Goal: Task Accomplishment & Management: Complete application form

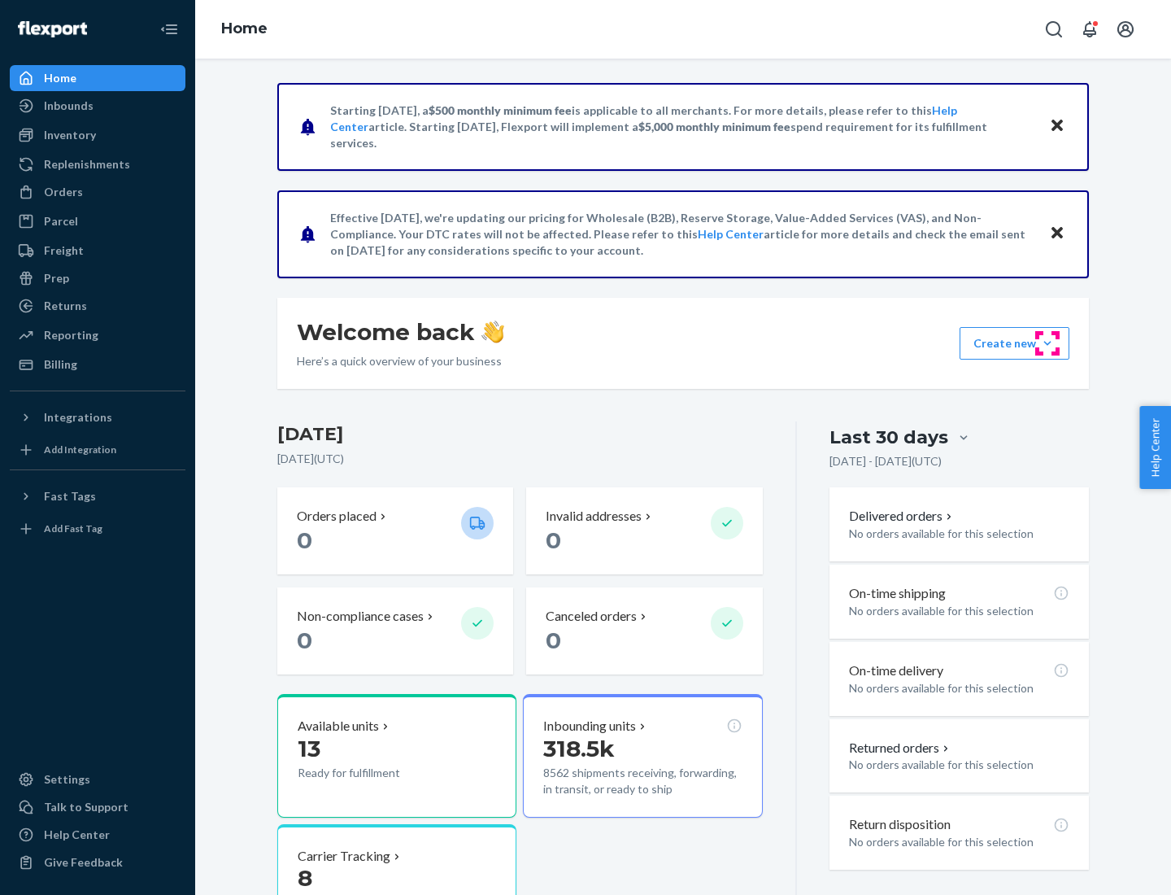
click at [1048, 343] on button "Create new Create new inbound Create new order Create new product" at bounding box center [1015, 343] width 110 height 33
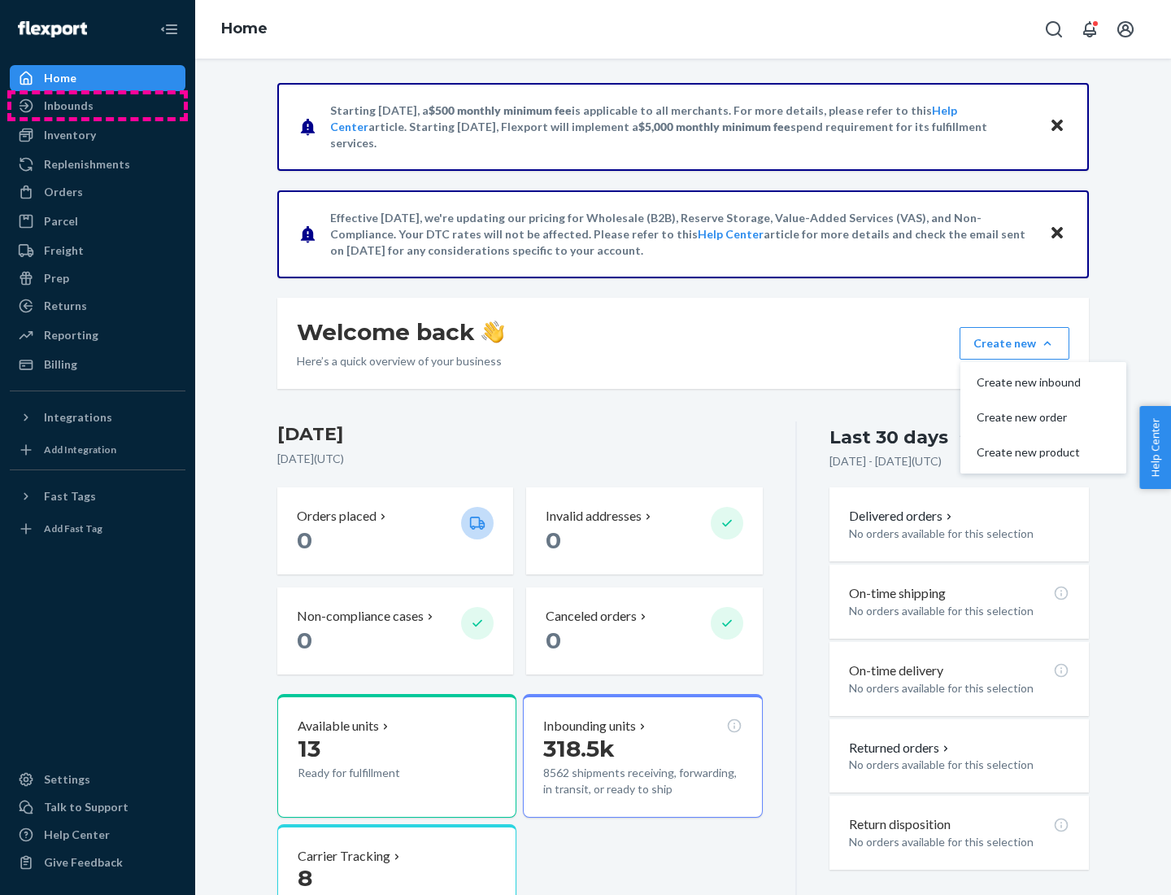
click at [98, 106] on div "Inbounds" at bounding box center [97, 105] width 172 height 23
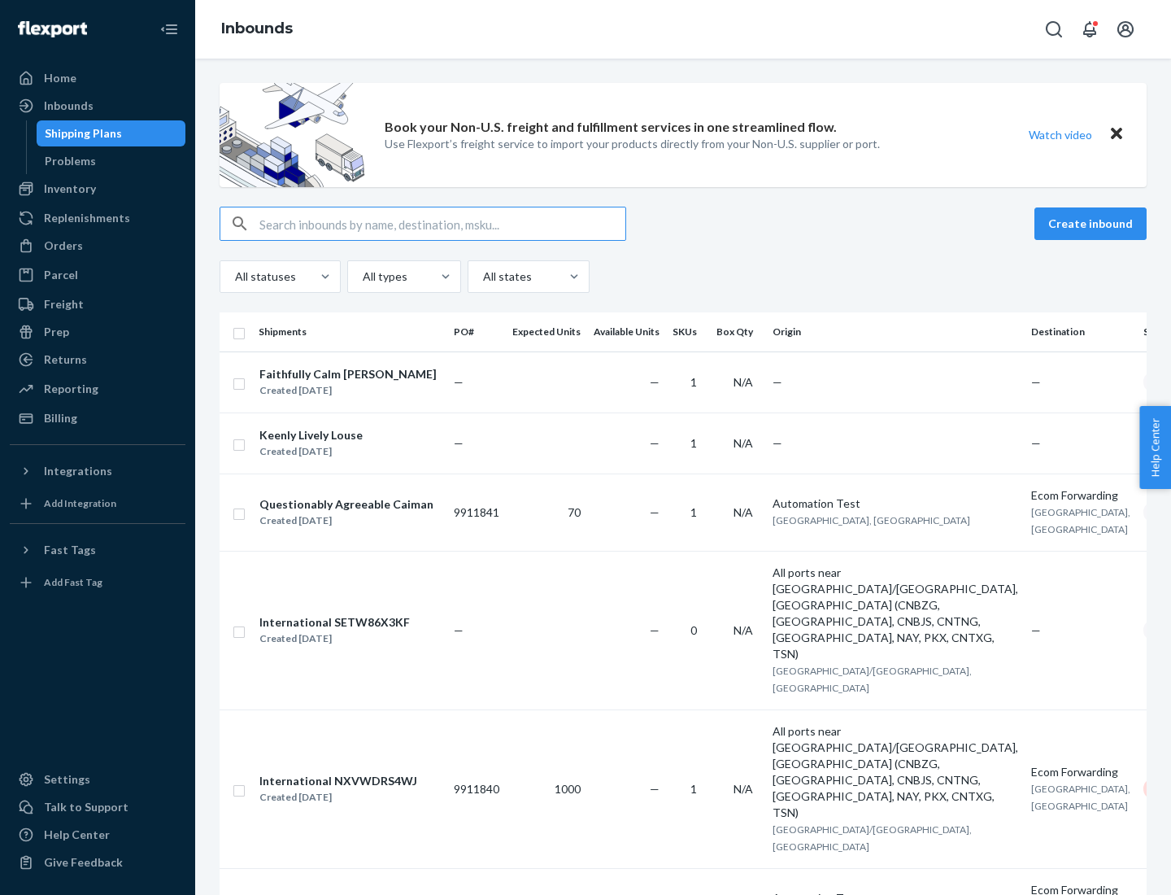
click at [1093, 224] on button "Create inbound" at bounding box center [1091, 223] width 112 height 33
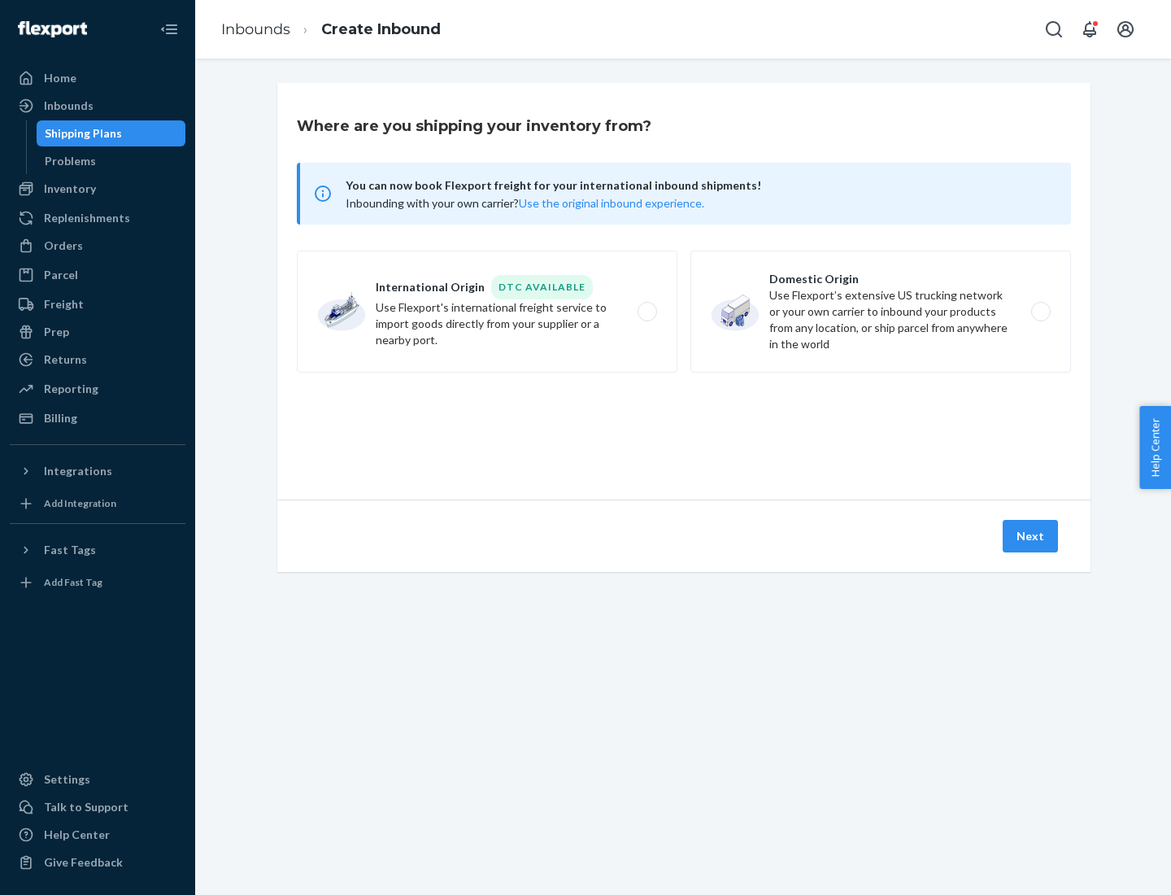
click at [881, 311] on label "Domestic Origin Use Flexport’s extensive US trucking network or your own carrie…" at bounding box center [880, 311] width 381 height 122
click at [1040, 311] on input "Domestic Origin Use Flexport’s extensive US trucking network or your own carrie…" at bounding box center [1045, 312] width 11 height 11
radio input "true"
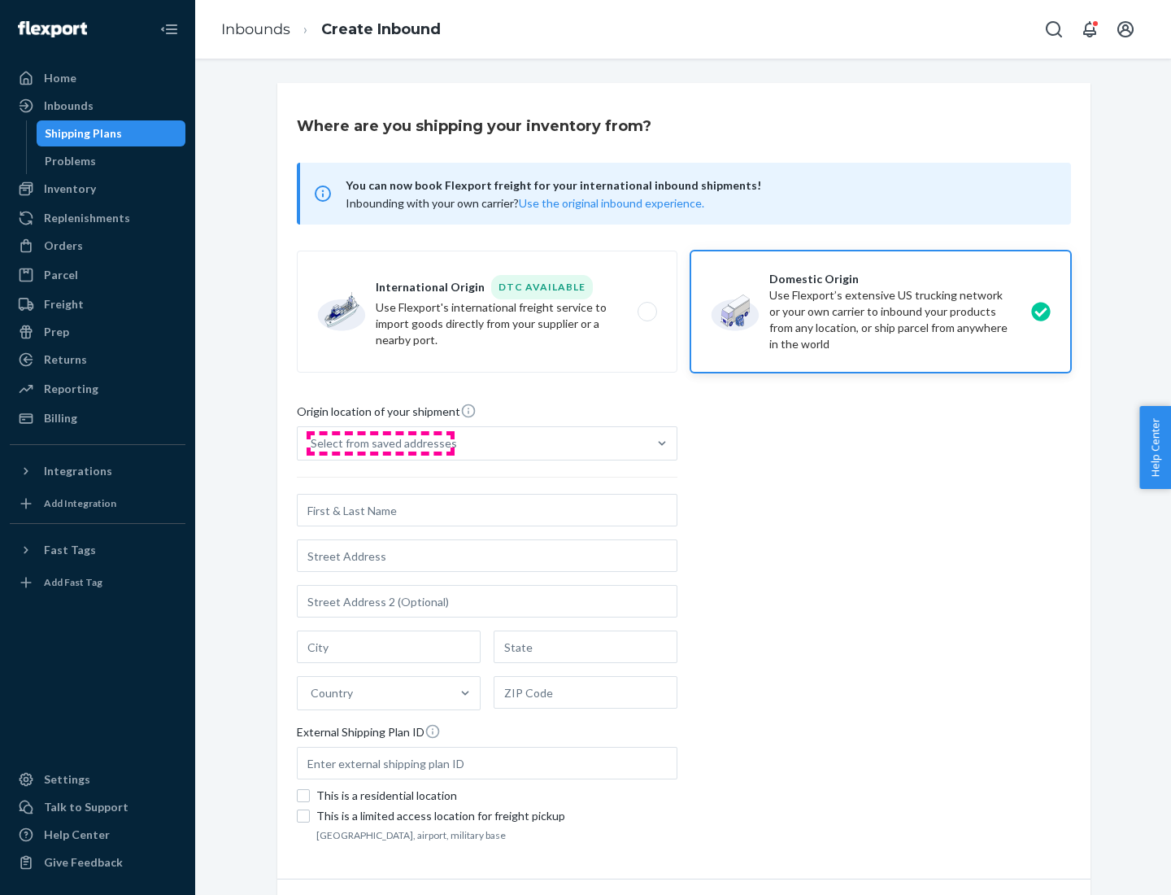
click at [380, 443] on div "Select from saved addresses" at bounding box center [384, 443] width 146 height 16
click at [312, 443] on input "Select from saved addresses" at bounding box center [312, 443] width 2 height 16
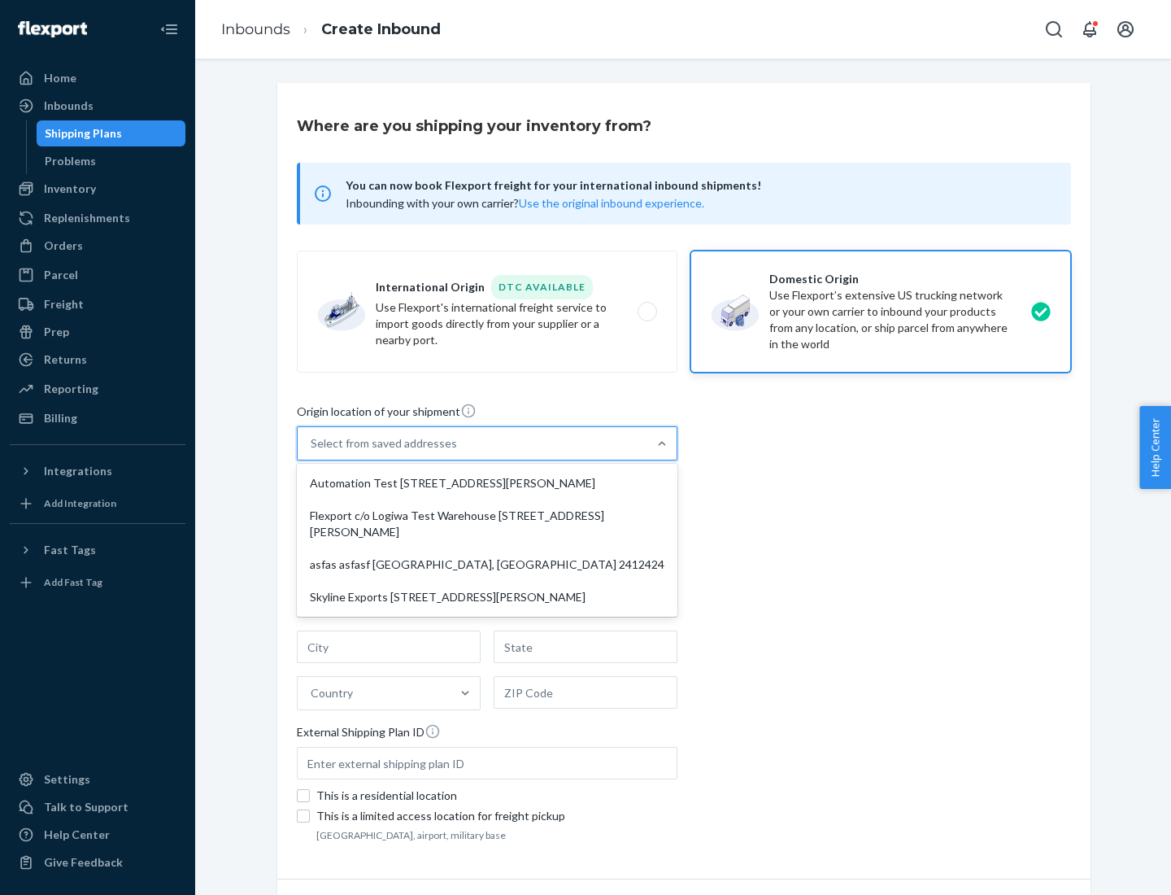
scroll to position [7, 0]
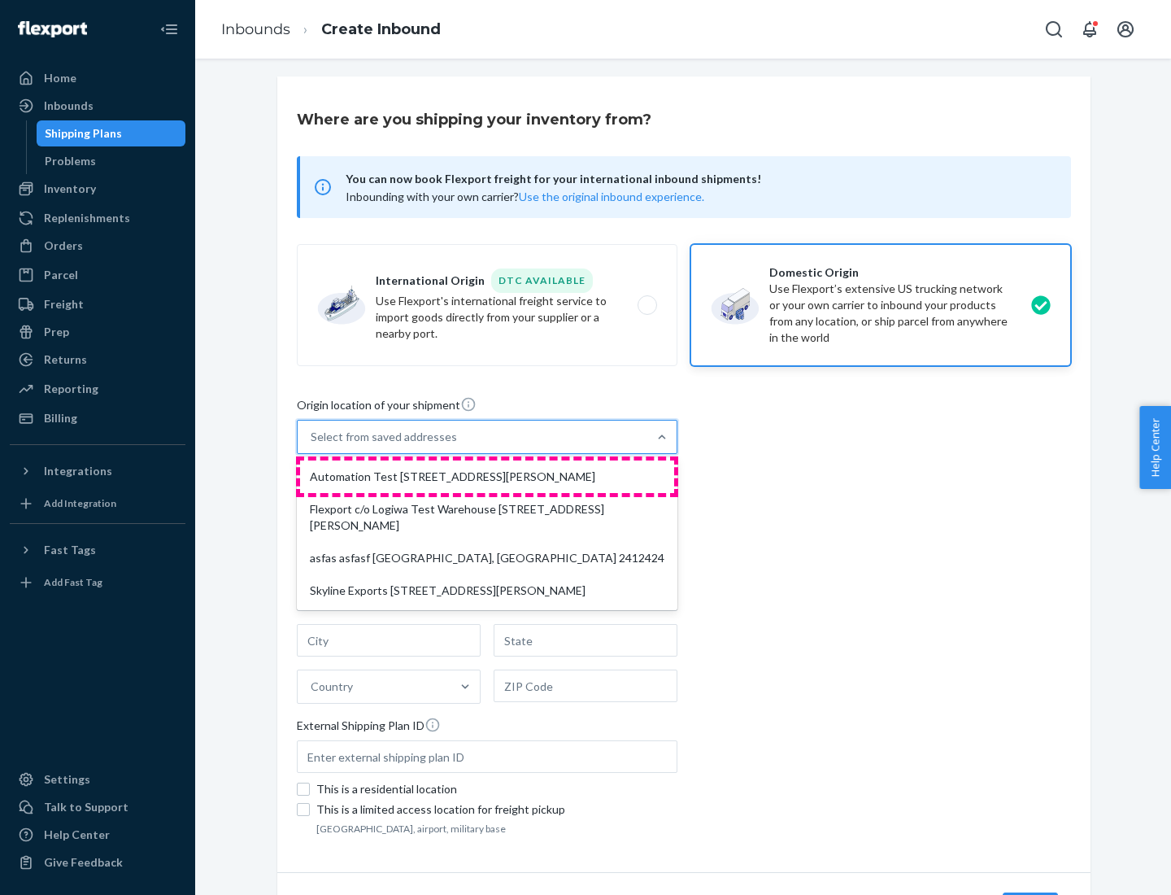
click at [487, 477] on div "Automation Test [STREET_ADDRESS][PERSON_NAME]" at bounding box center [487, 476] width 374 height 33
click at [312, 445] on input "option Automation Test [STREET_ADDRESS][PERSON_NAME] focused, 1 of 4. 4 results…" at bounding box center [312, 437] width 2 height 16
type input "Automation Test"
type input "9th Floor"
type input "[GEOGRAPHIC_DATA]"
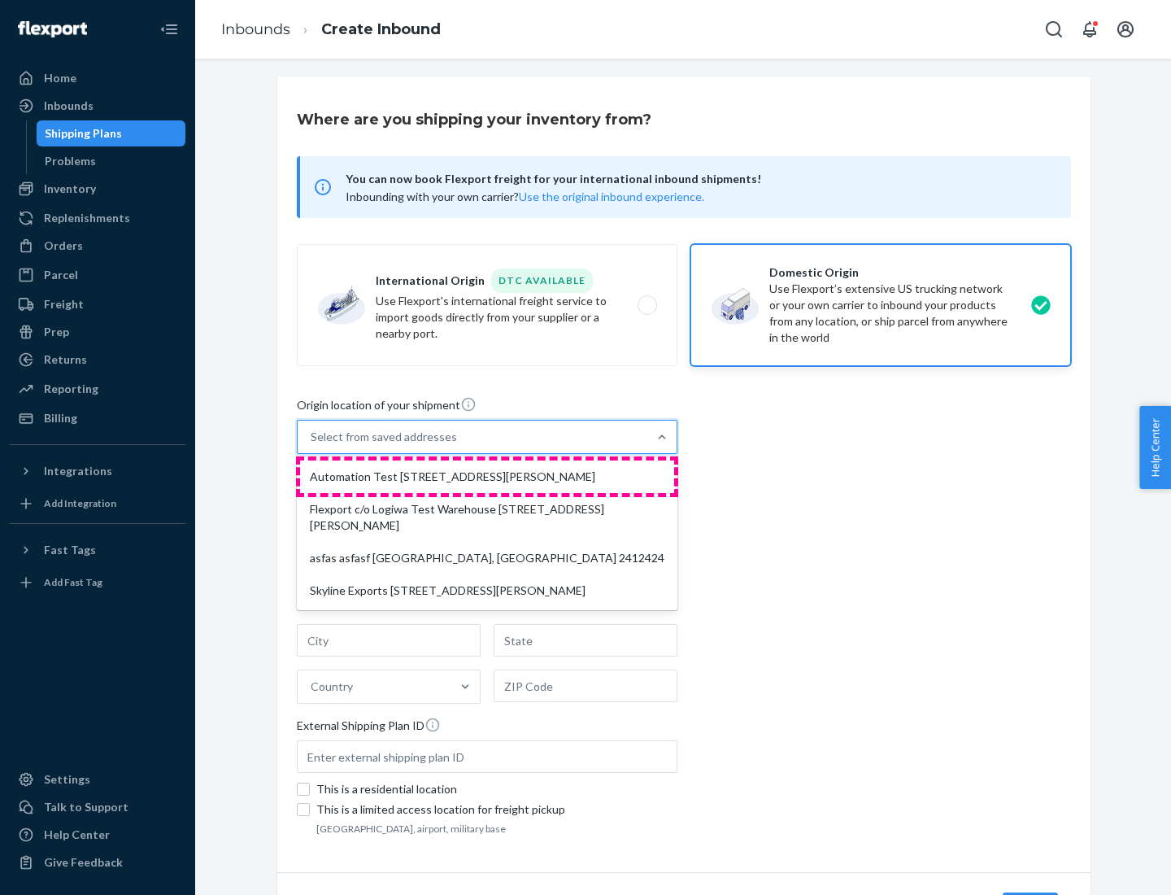
type input "CA"
type input "94104"
type input "[STREET_ADDRESS][PERSON_NAME]"
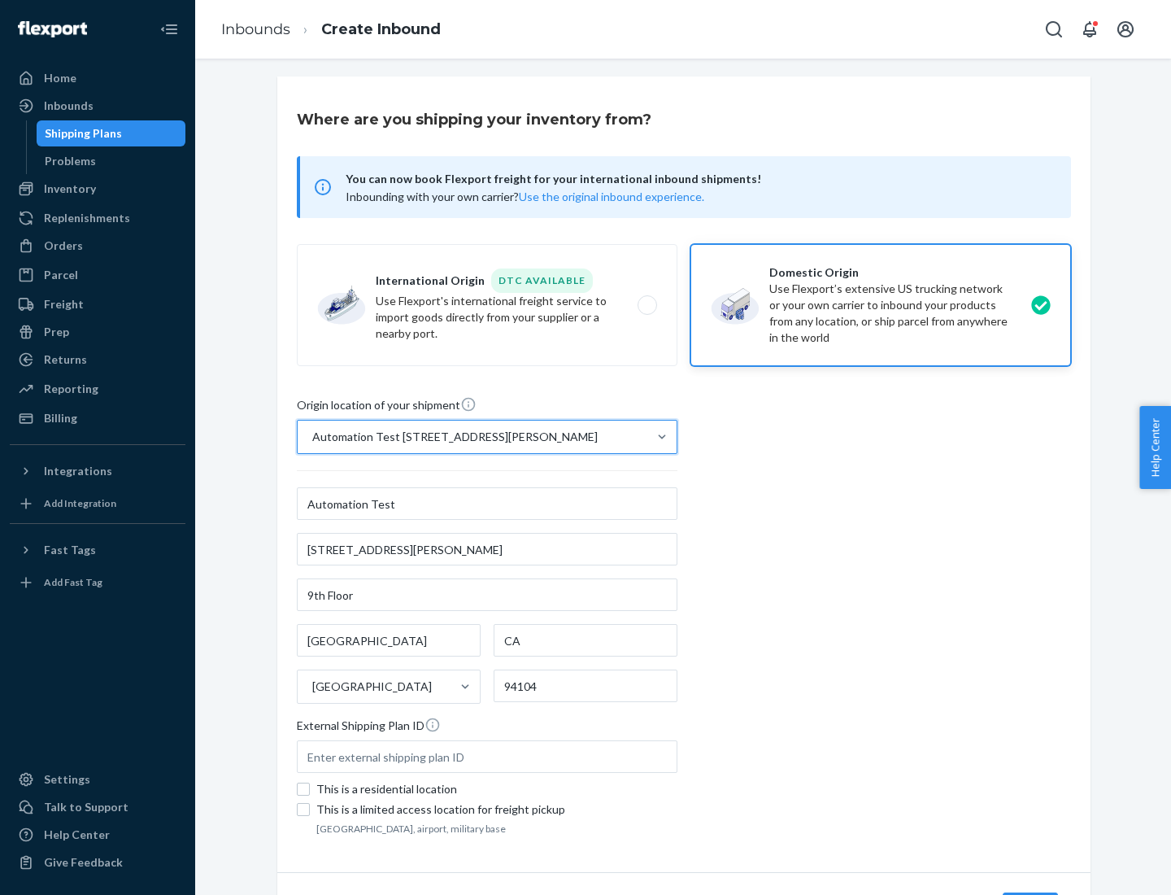
scroll to position [95, 0]
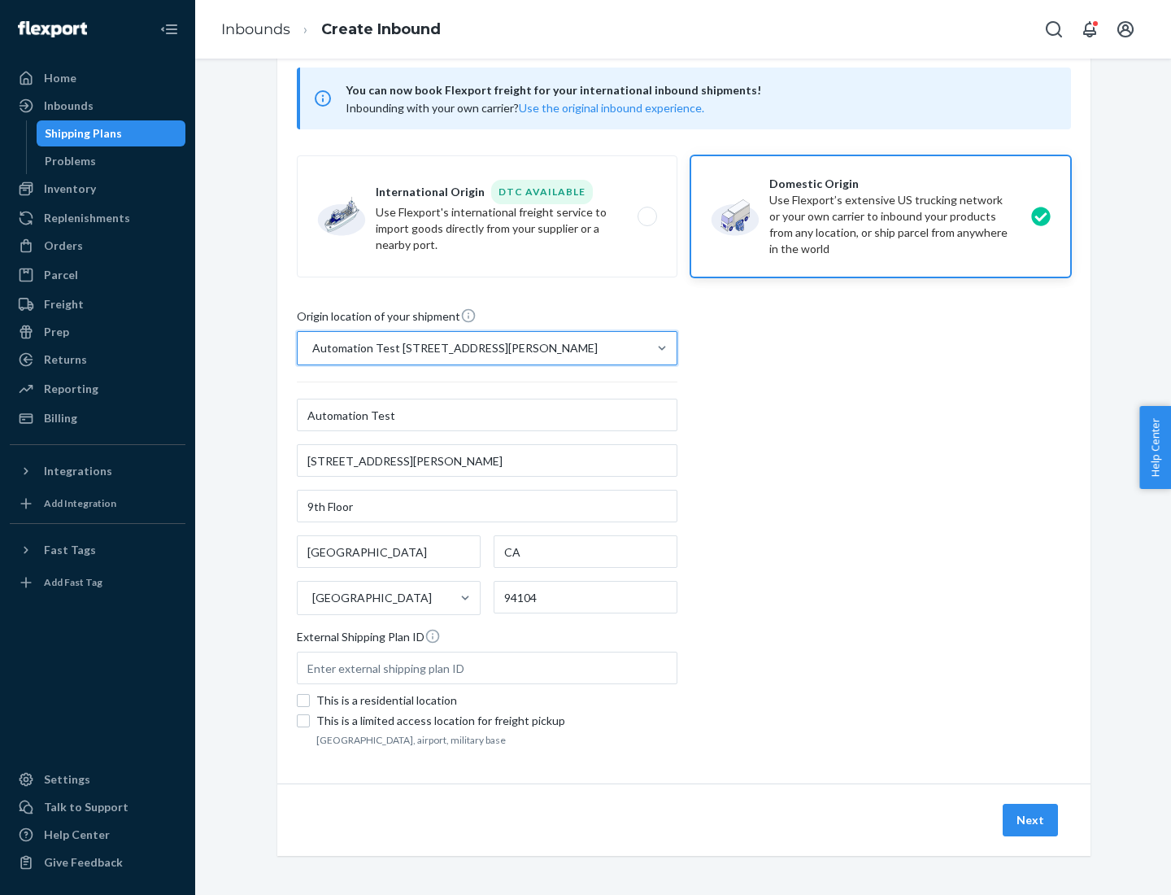
click at [1031, 820] on button "Next" at bounding box center [1030, 820] width 55 height 33
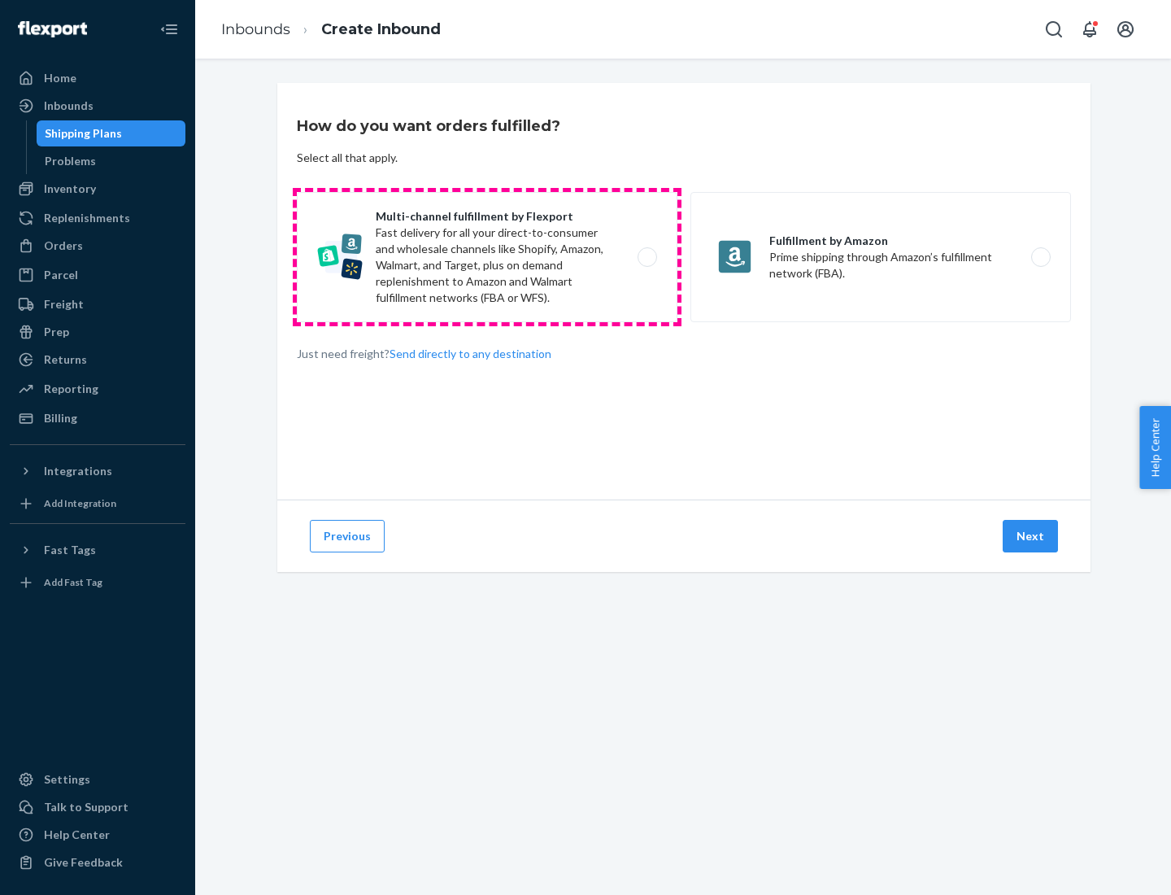
click at [487, 257] on label "Multi-channel fulfillment by Flexport Fast delivery for all your direct-to-cons…" at bounding box center [487, 257] width 381 height 130
click at [647, 257] on input "Multi-channel fulfillment by Flexport Fast delivery for all your direct-to-cons…" at bounding box center [652, 257] width 11 height 11
radio input "true"
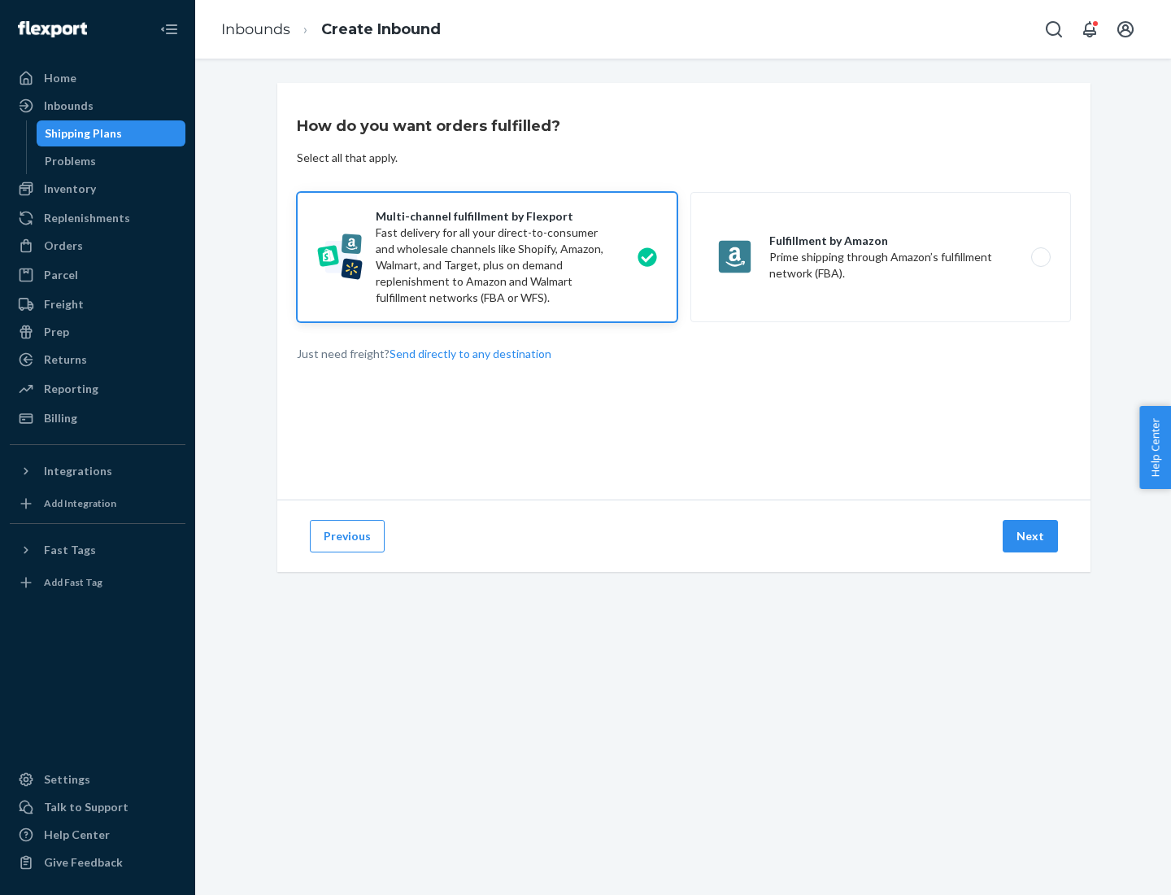
click at [1031, 536] on button "Next" at bounding box center [1030, 536] width 55 height 33
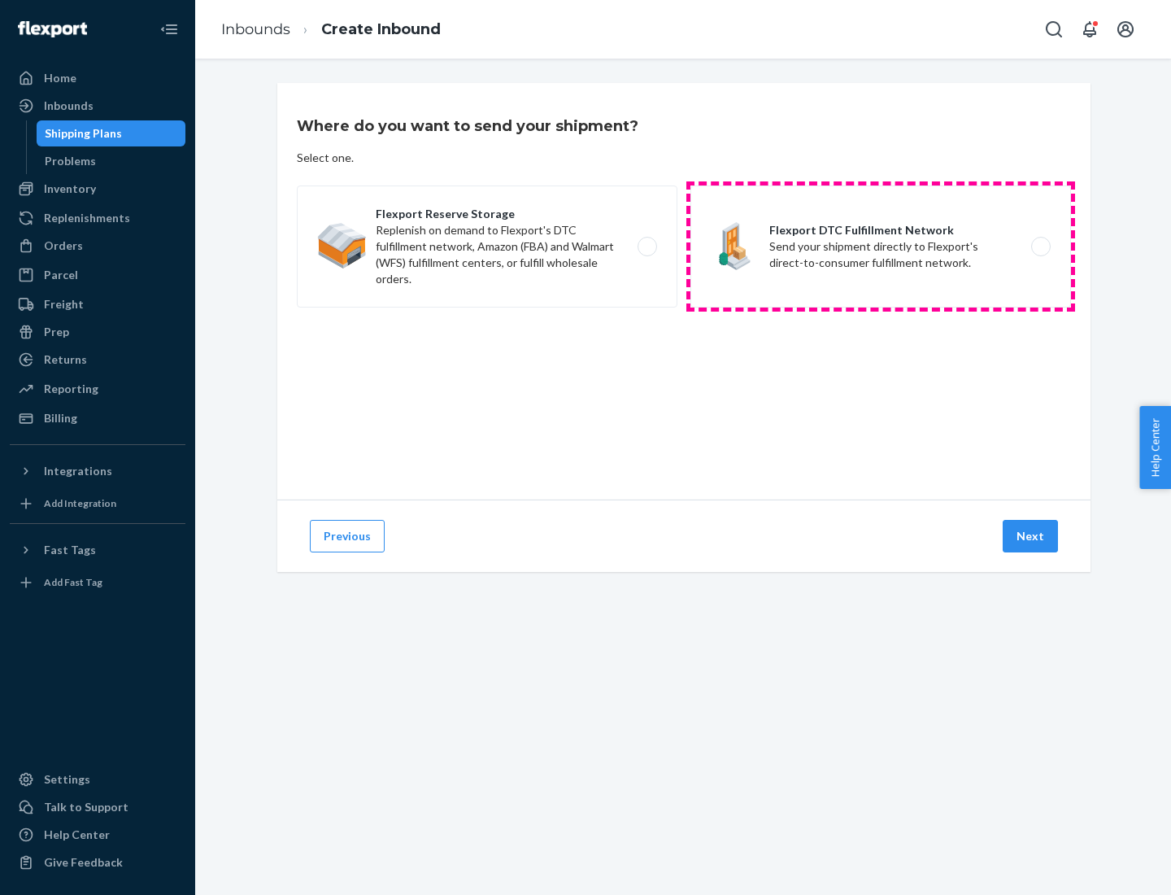
click at [881, 246] on label "Flexport DTC Fulfillment Network Send your shipment directly to Flexport's dire…" at bounding box center [880, 246] width 381 height 122
click at [1040, 246] on input "Flexport DTC Fulfillment Network Send your shipment directly to Flexport's dire…" at bounding box center [1045, 247] width 11 height 11
radio input "true"
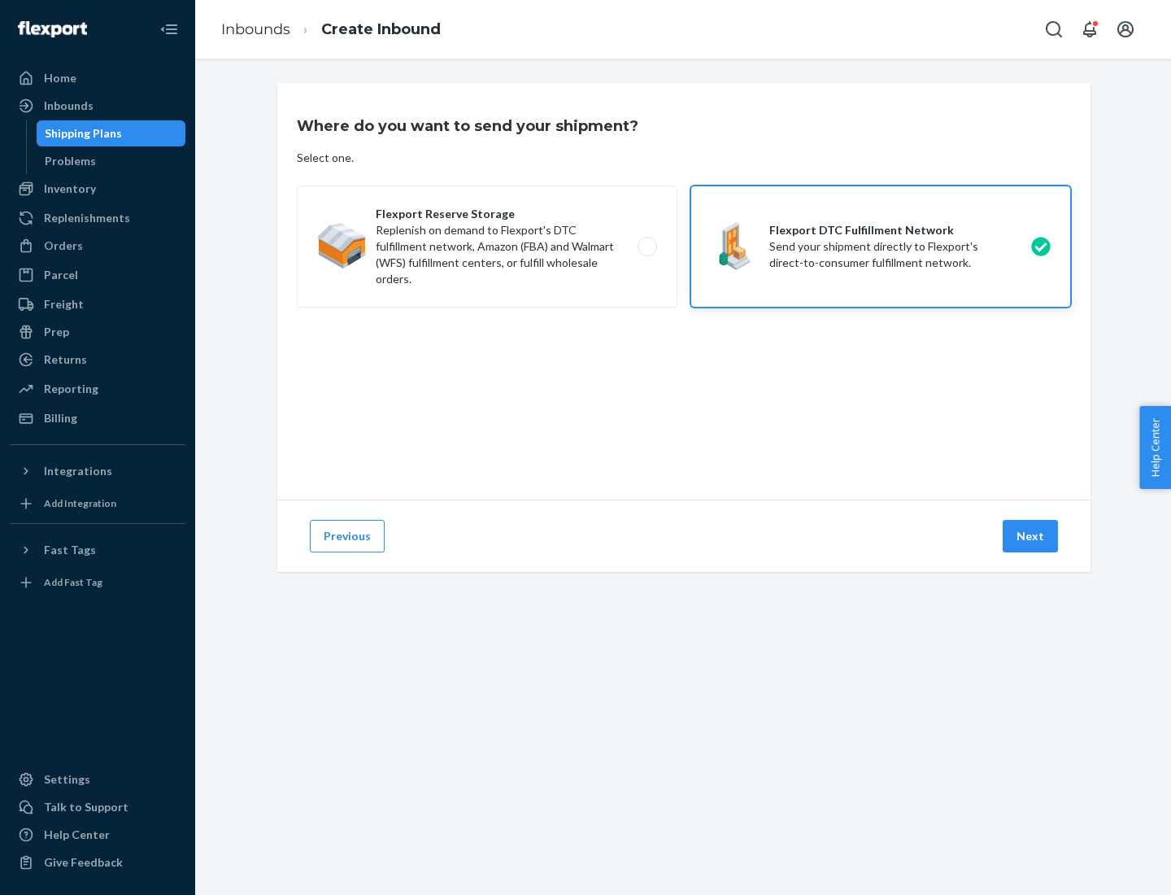
click at [1031, 536] on button "Next" at bounding box center [1030, 536] width 55 height 33
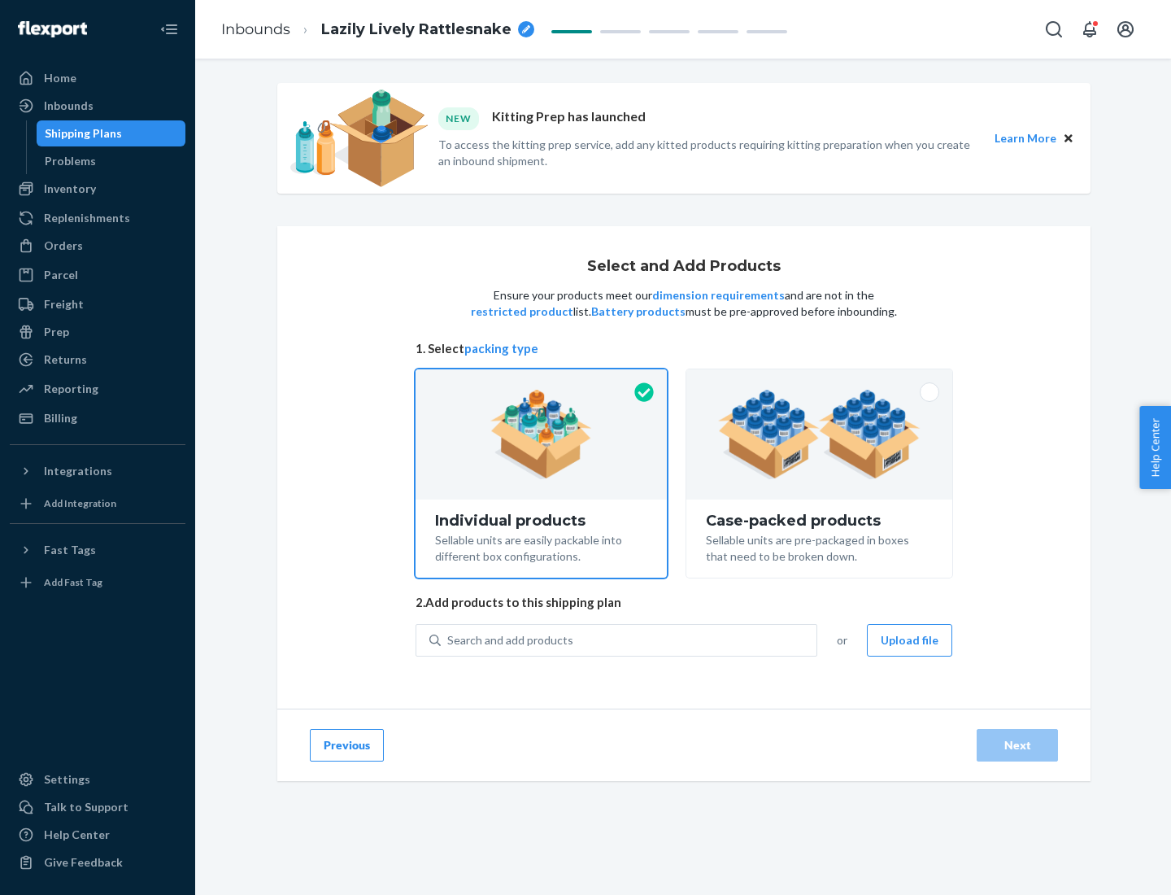
click at [820, 434] on img at bounding box center [819, 434] width 203 height 89
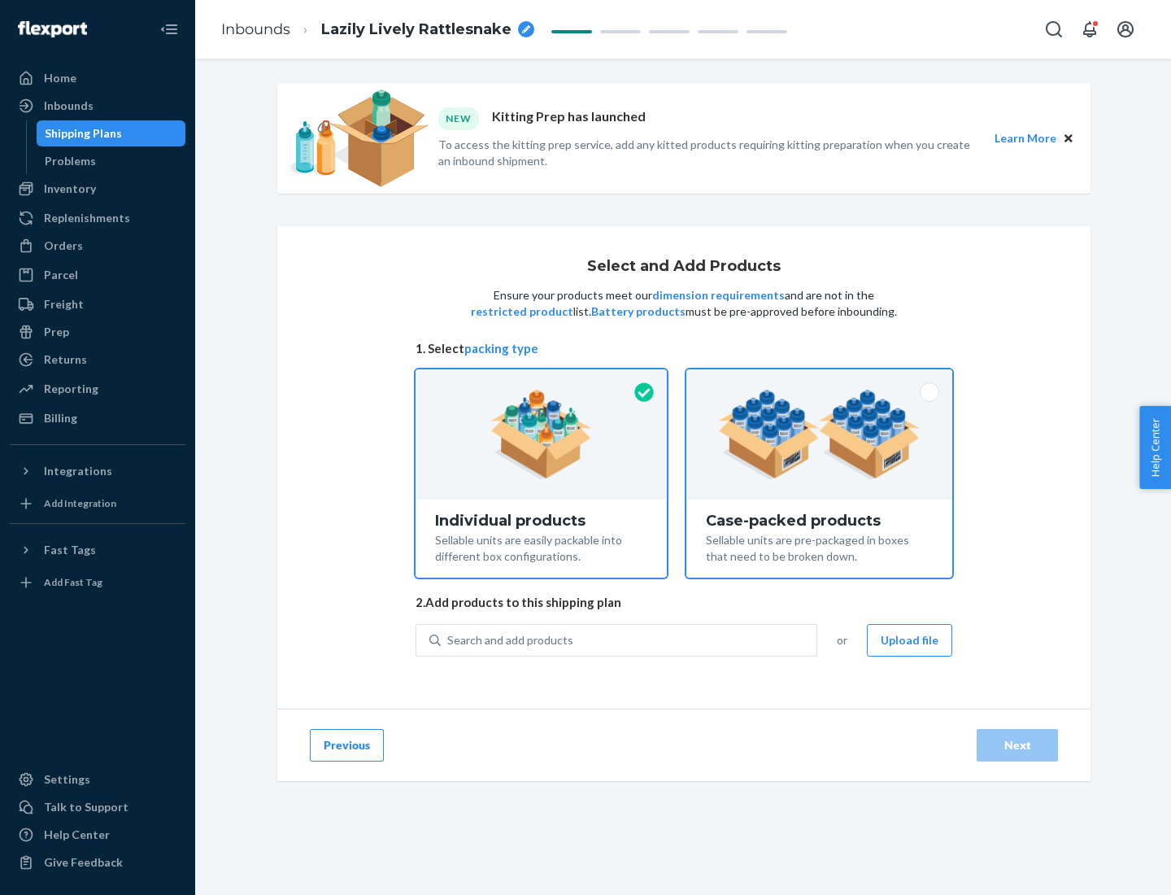
click at [820, 380] on input "Case-packed products Sellable units are pre-packaged in boxes that need to be b…" at bounding box center [819, 374] width 11 height 11
radio input "true"
radio input "false"
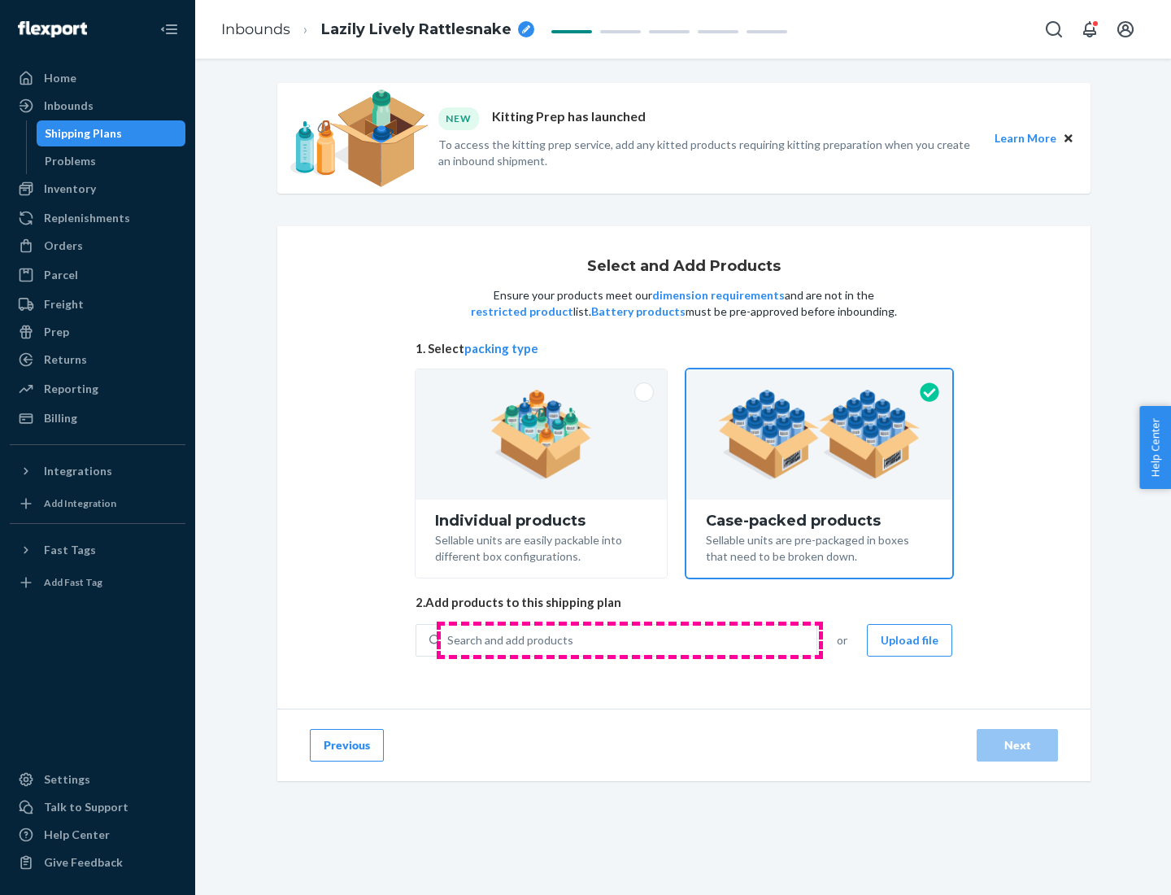
click at [629, 639] on div "Search and add products" at bounding box center [629, 639] width 376 height 29
click at [449, 639] on input "Search and add products" at bounding box center [448, 640] width 2 height 16
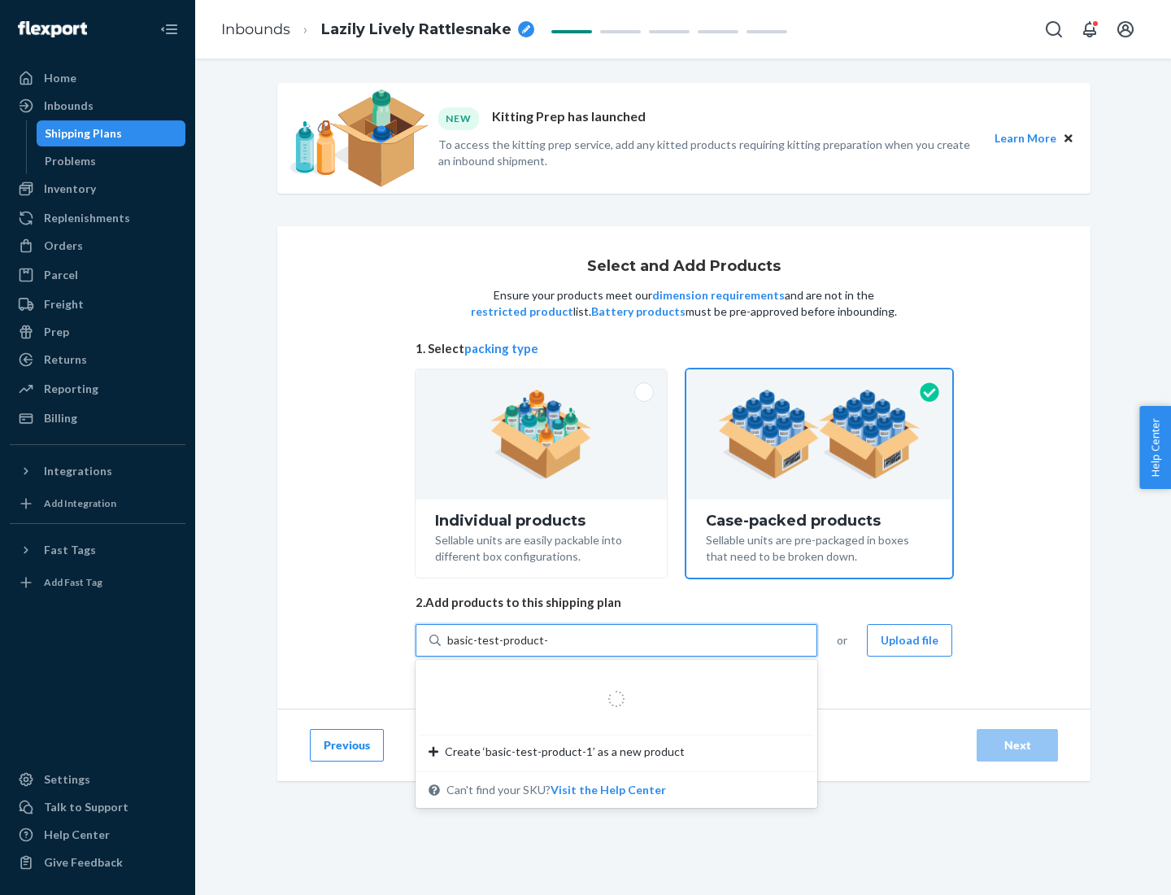
type input "basic-test-product-1"
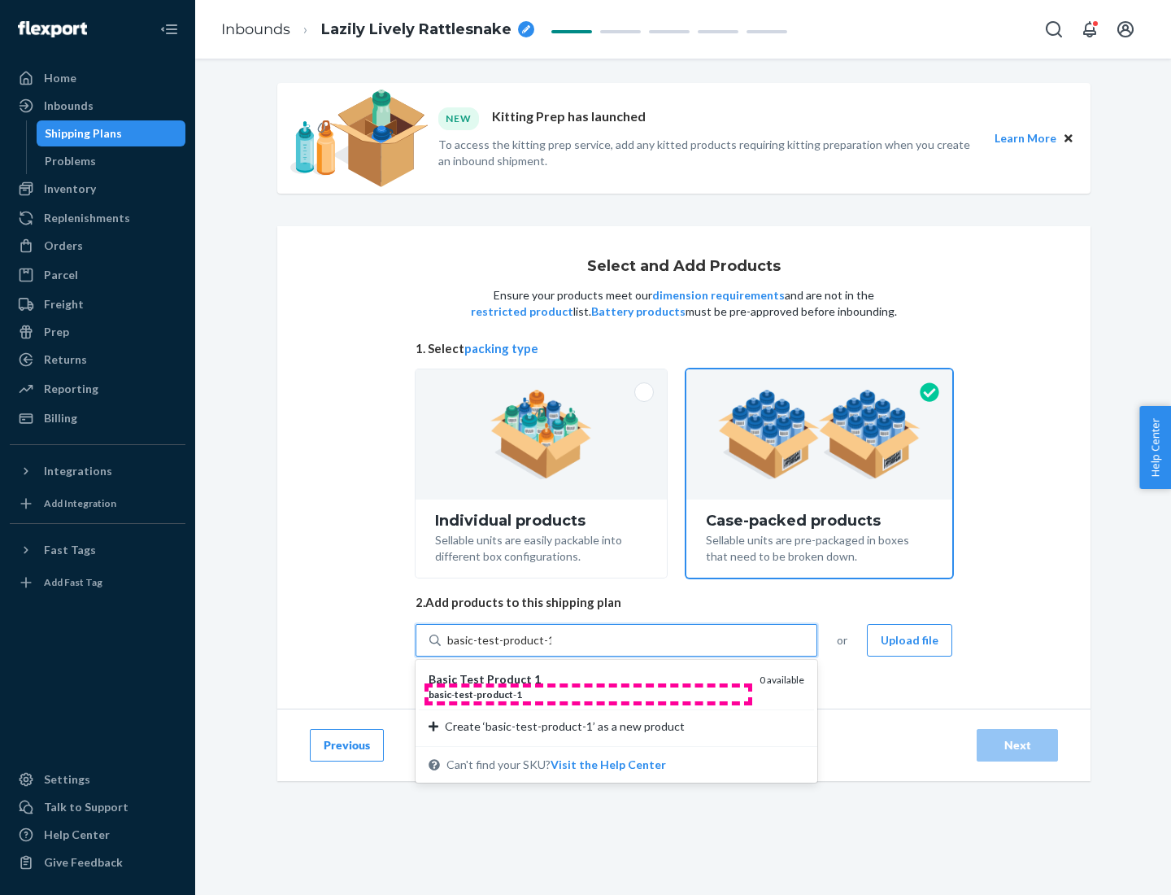
click at [588, 694] on div "basic - test - product - 1" at bounding box center [588, 694] width 318 height 14
click at [551, 648] on input "basic-test-product-1" at bounding box center [499, 640] width 104 height 16
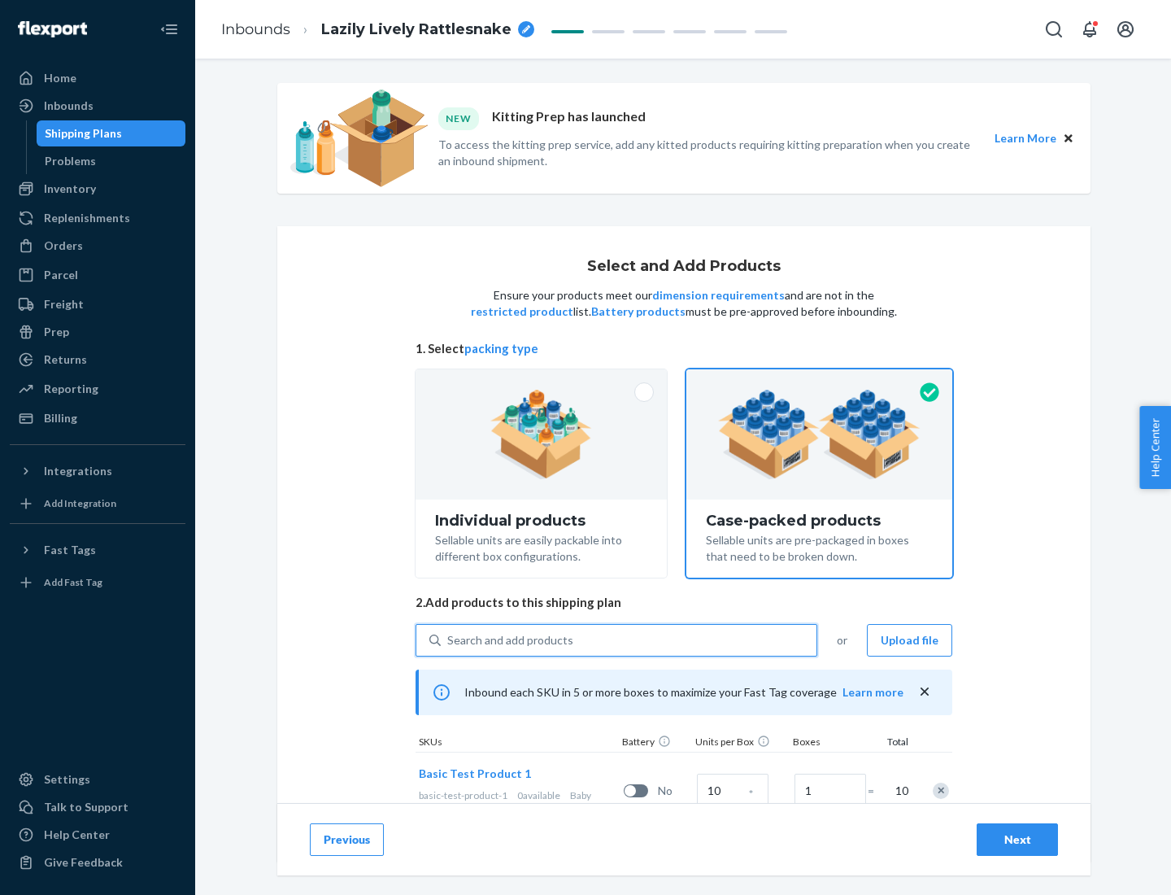
scroll to position [59, 0]
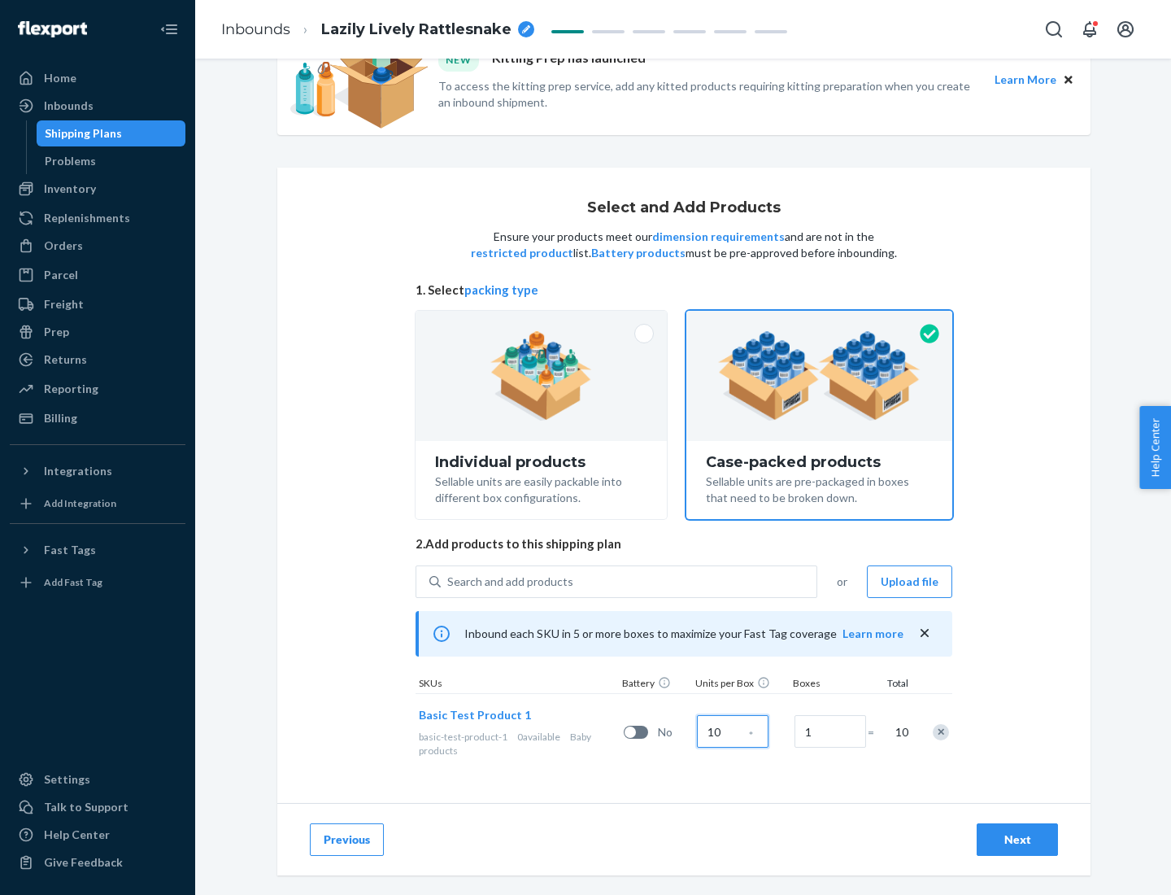
type input "10"
type input "7"
click at [1017, 839] on div "Next" at bounding box center [1018, 839] width 54 height 16
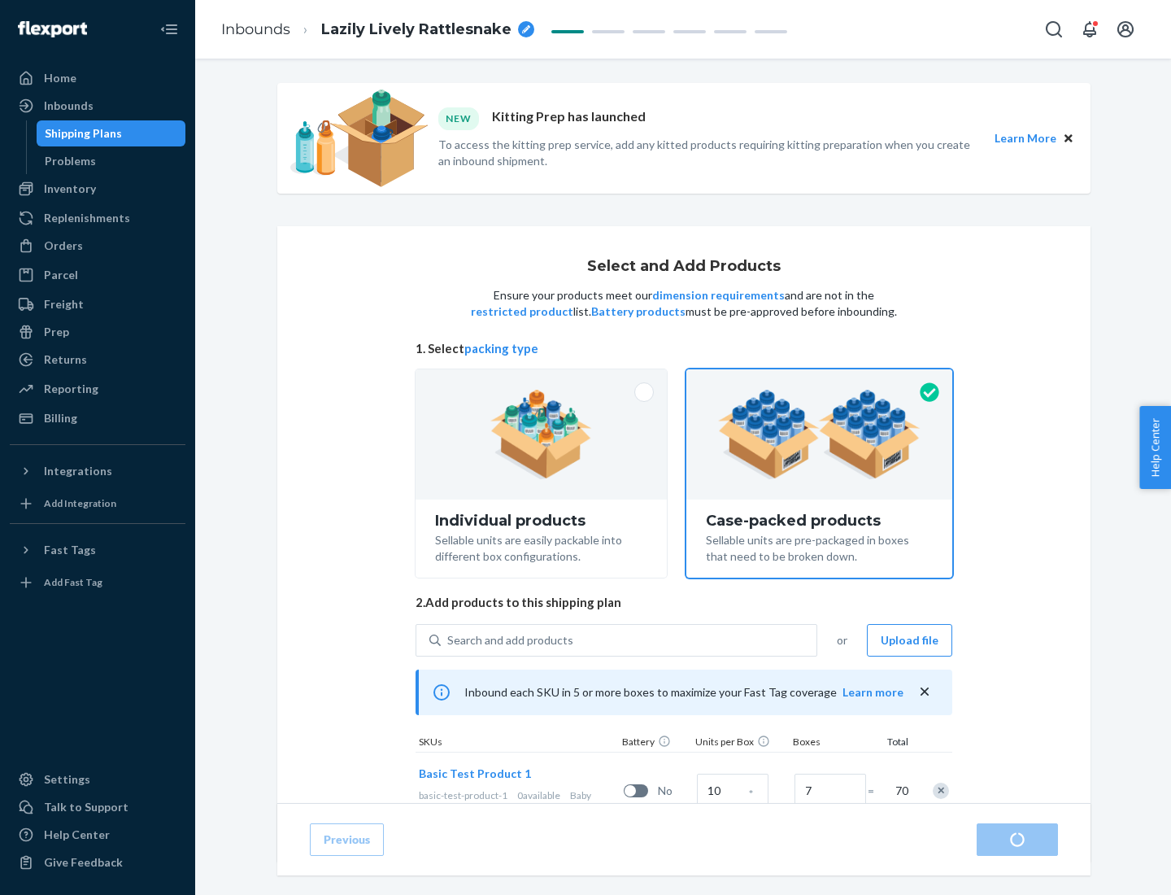
radio input "true"
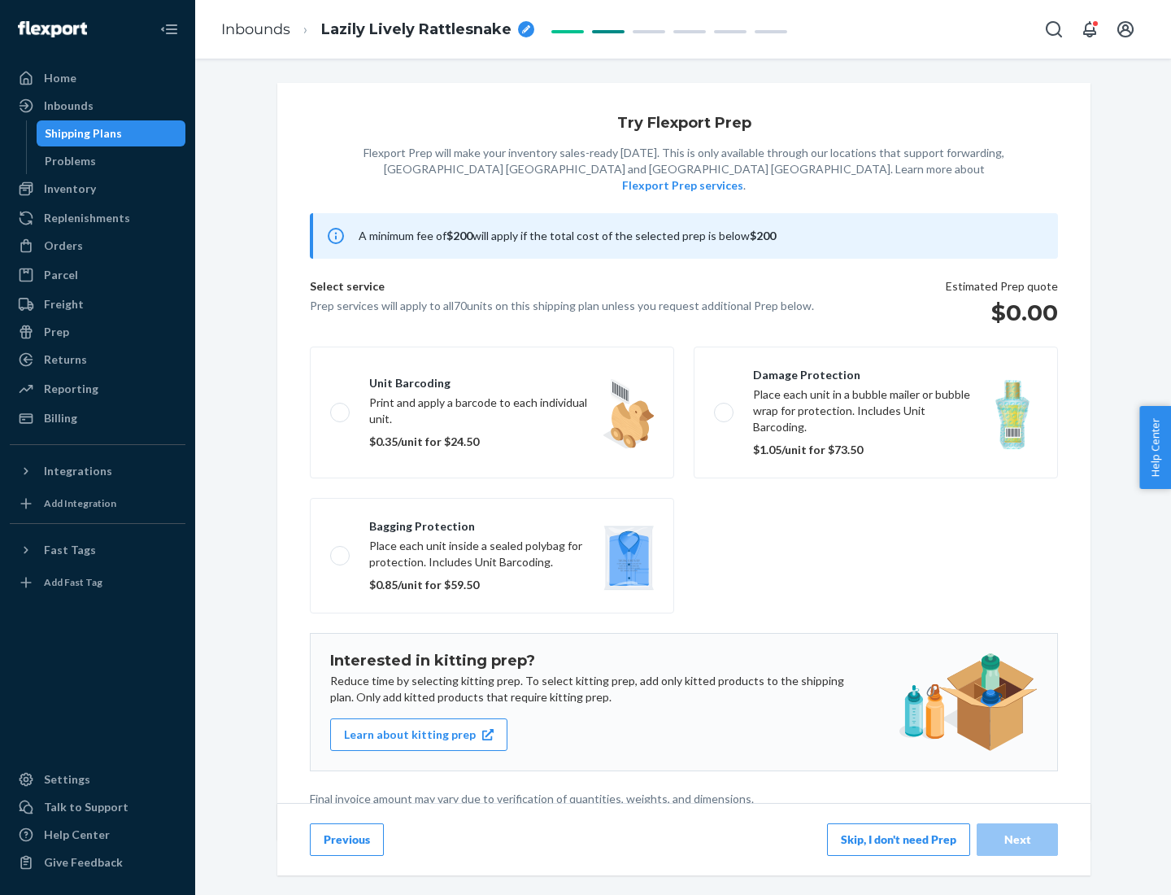
scroll to position [4, 0]
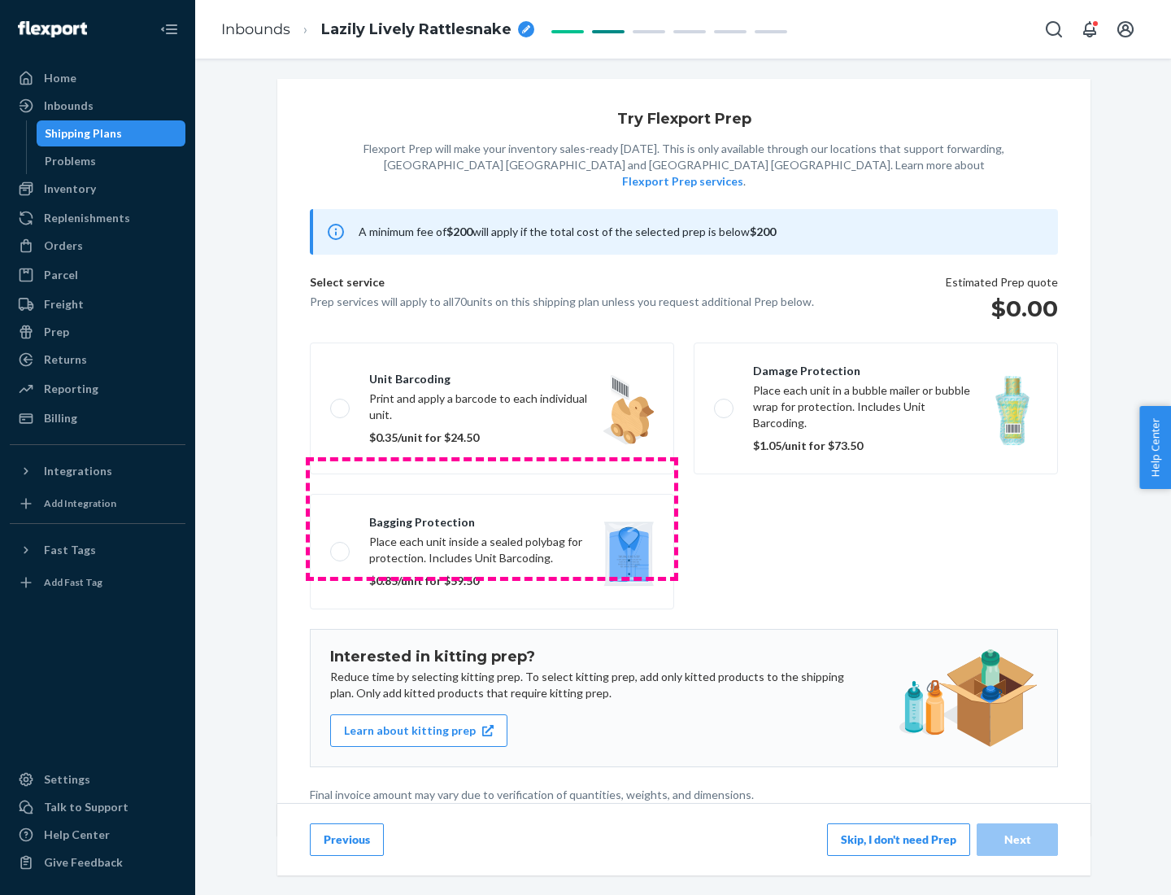
click at [492, 518] on label "Bagging protection Place each unit inside a sealed polybag for protection. Incl…" at bounding box center [492, 551] width 364 height 115
click at [341, 546] on input "Bagging protection Place each unit inside a sealed polybag for protection. Incl…" at bounding box center [335, 551] width 11 height 11
checkbox input "true"
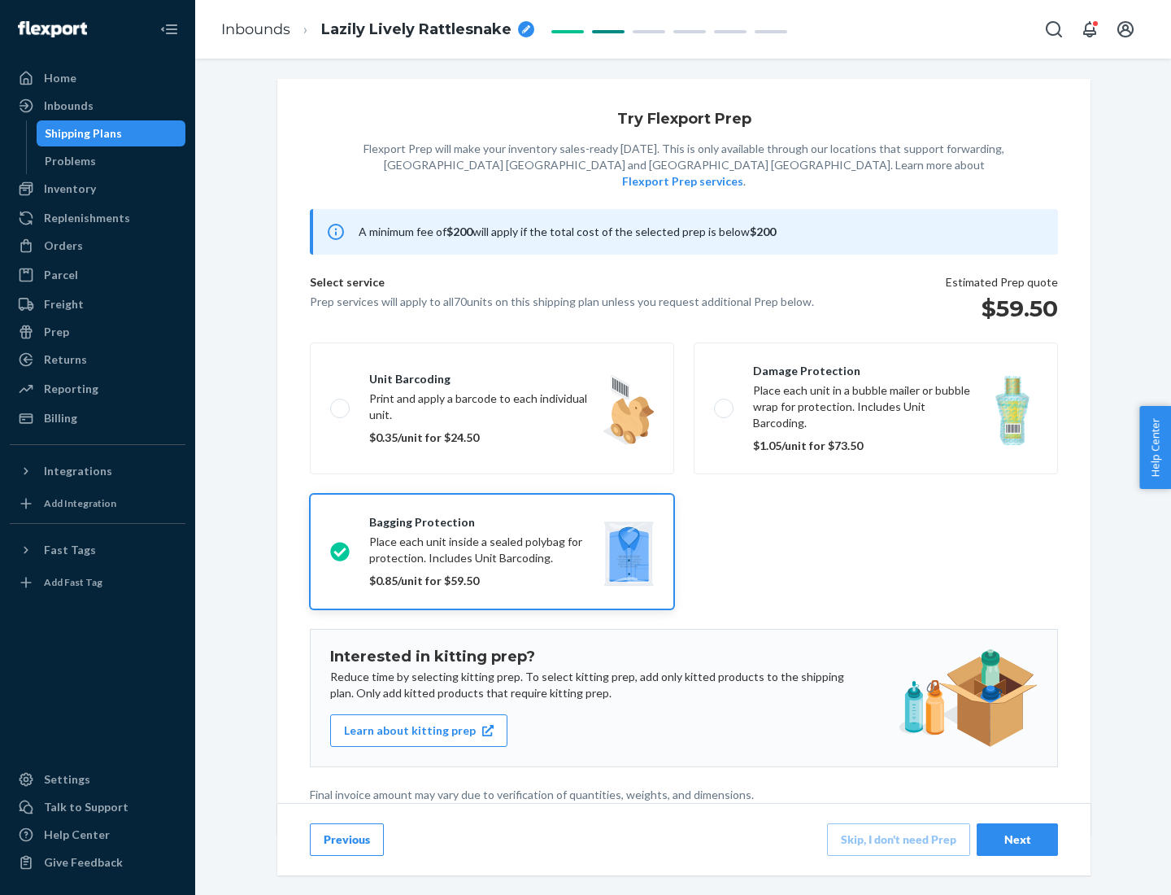
click at [1017, 839] on div "Next" at bounding box center [1018, 839] width 54 height 16
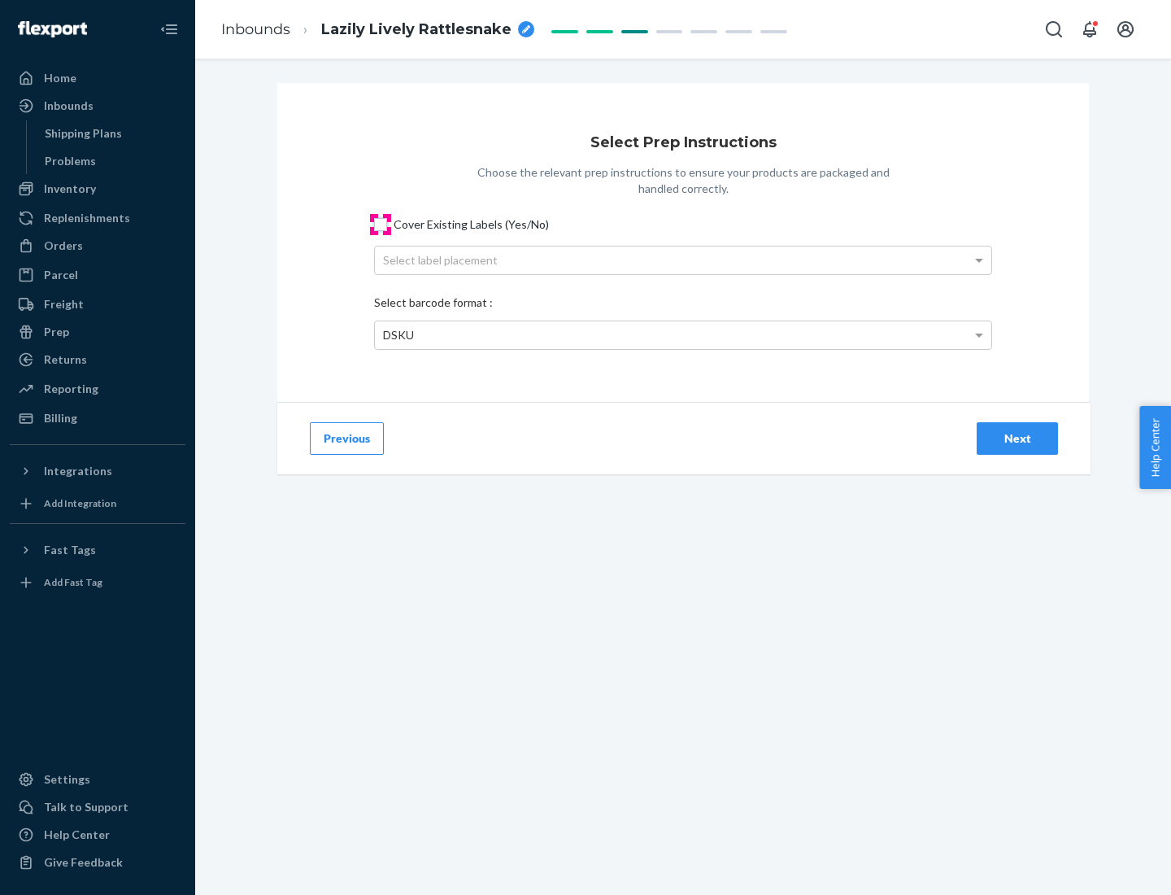
click at [381, 224] on input "Cover Existing Labels (Yes/No)" at bounding box center [380, 224] width 13 height 13
checkbox input "true"
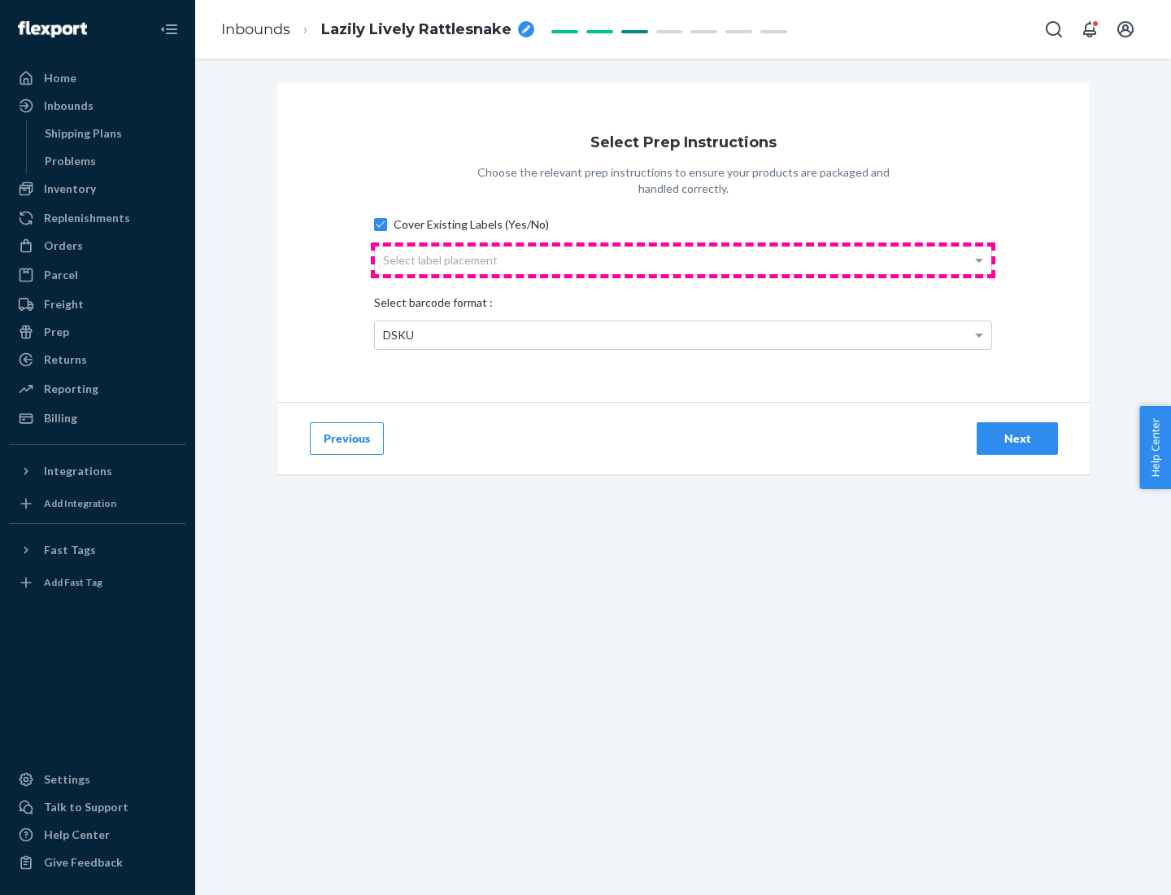
click at [683, 259] on div "Select label placement" at bounding box center [683, 260] width 616 height 28
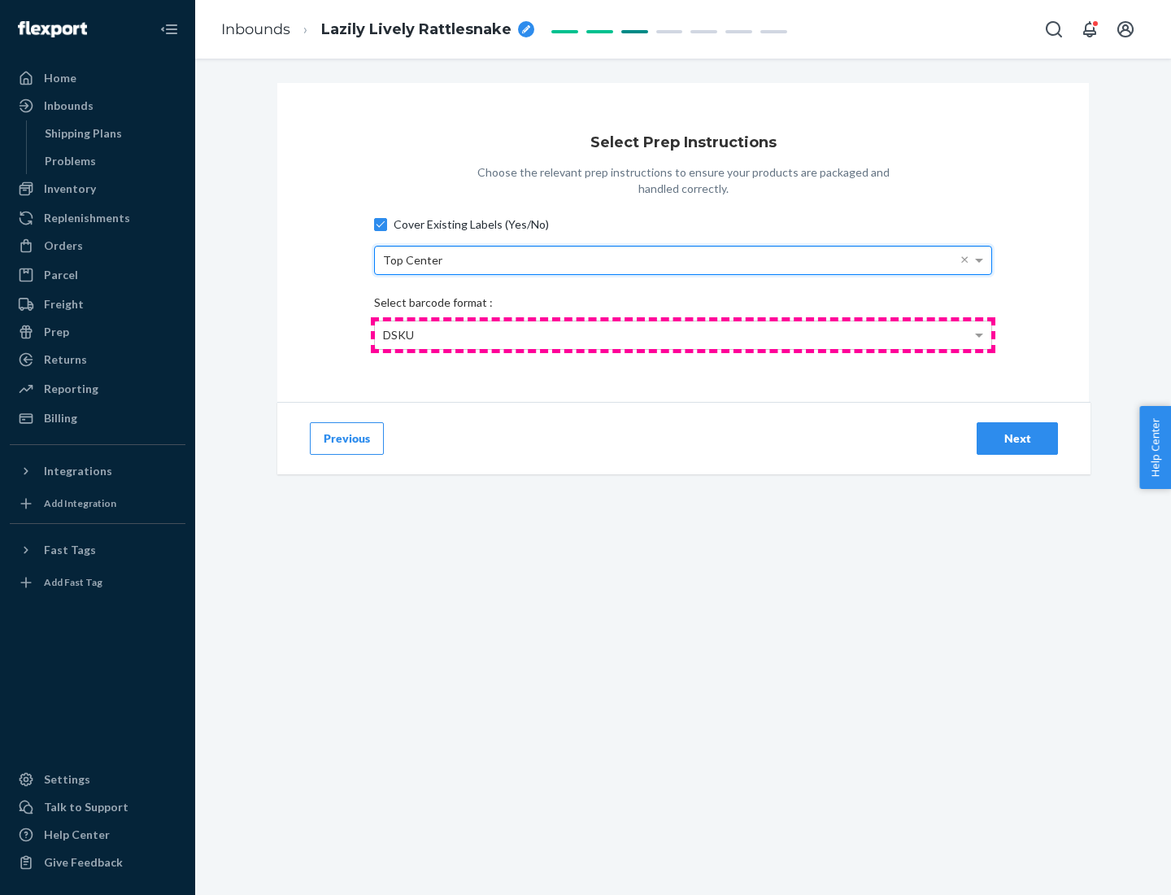
click at [683, 334] on div "DSKU" at bounding box center [683, 335] width 616 height 28
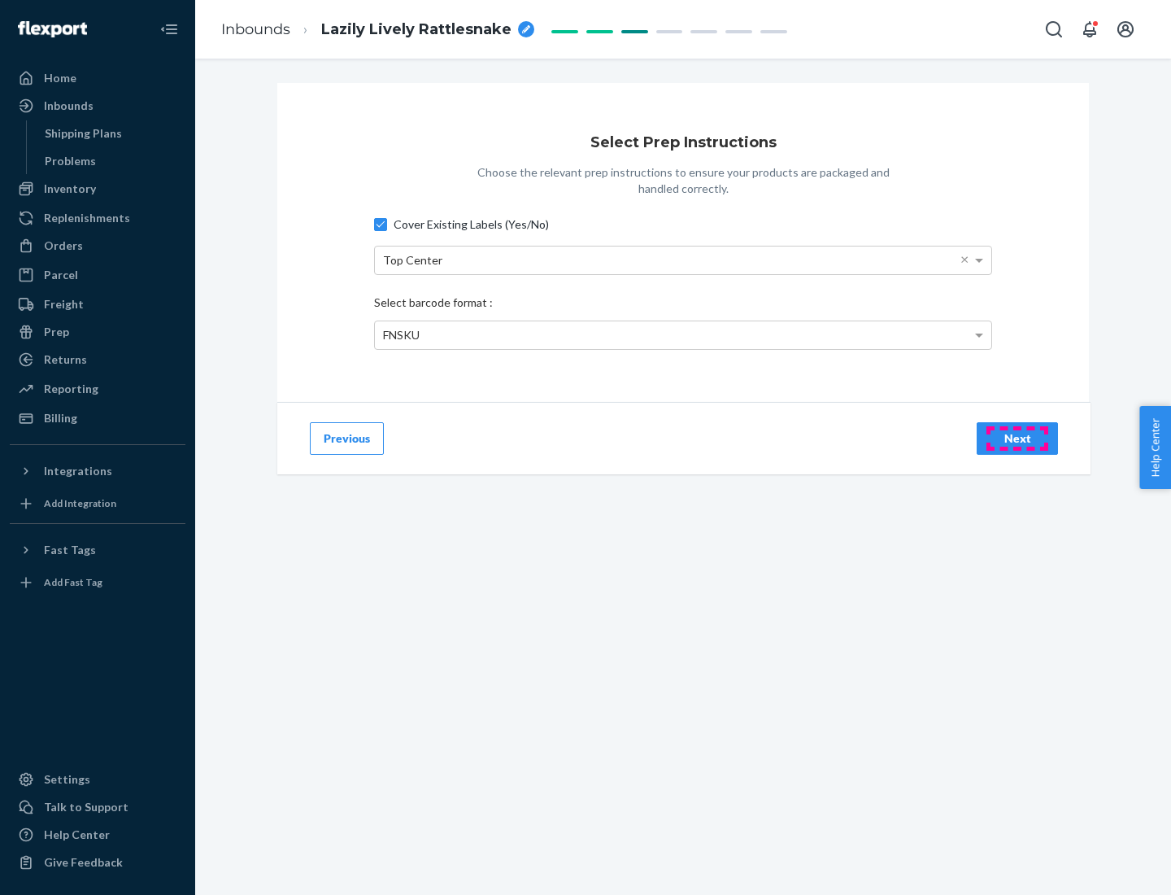
click at [1017, 438] on div "Next" at bounding box center [1018, 438] width 54 height 16
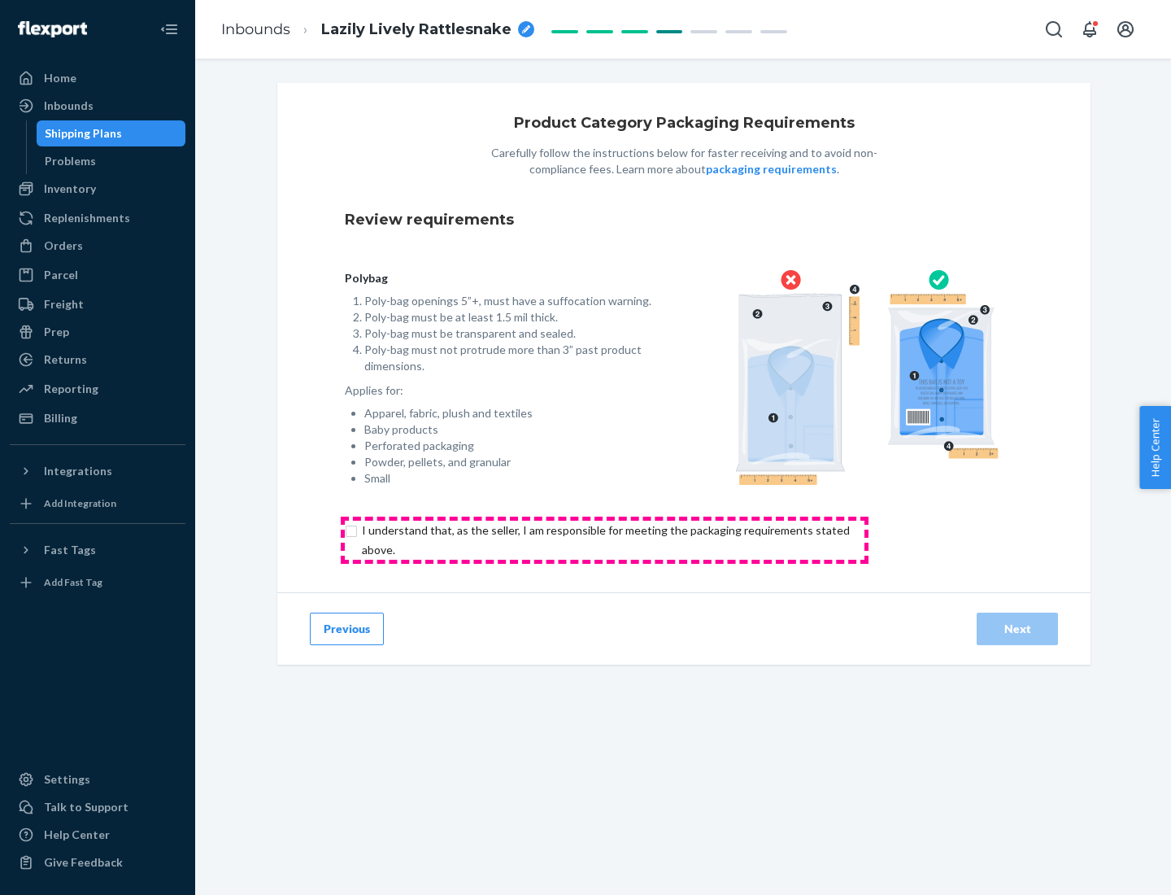
click at [604, 539] on input "checkbox" at bounding box center [615, 540] width 541 height 39
checkbox input "true"
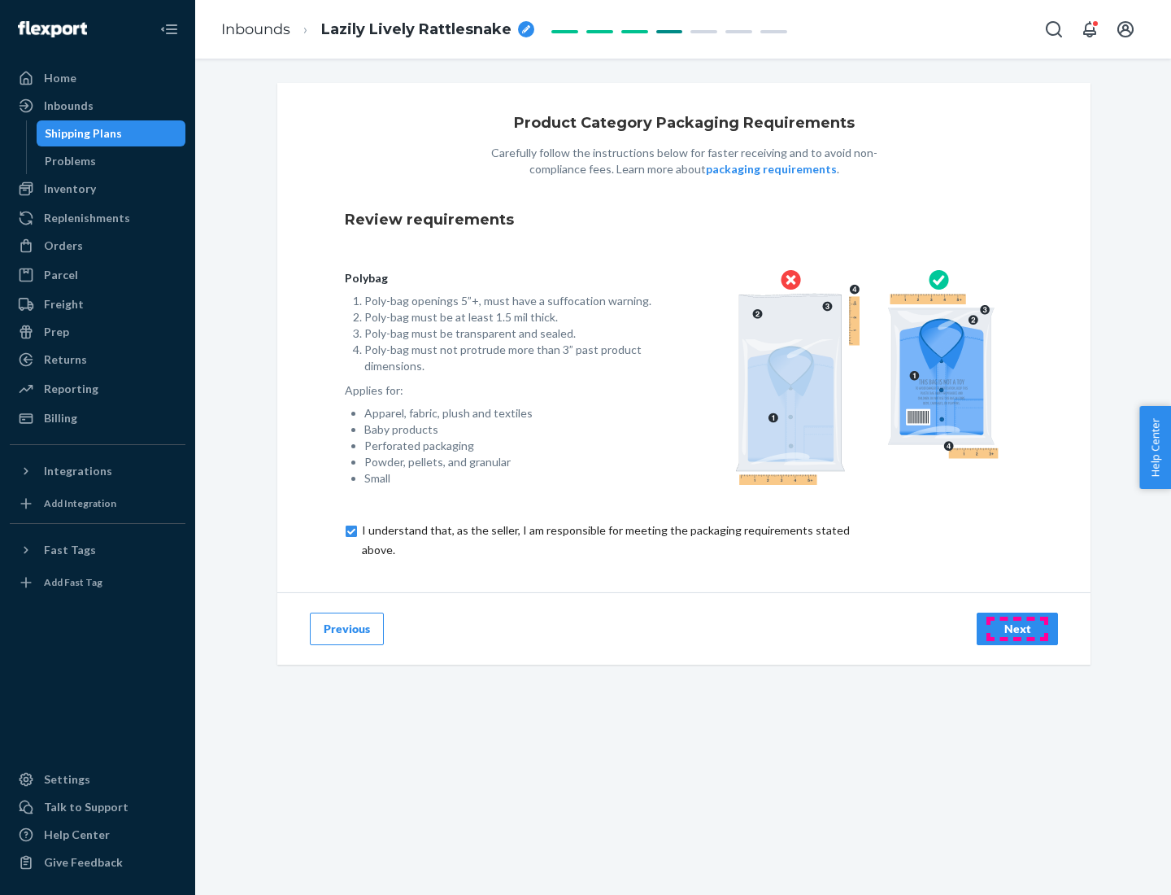
click at [1017, 628] on div "Next" at bounding box center [1018, 629] width 54 height 16
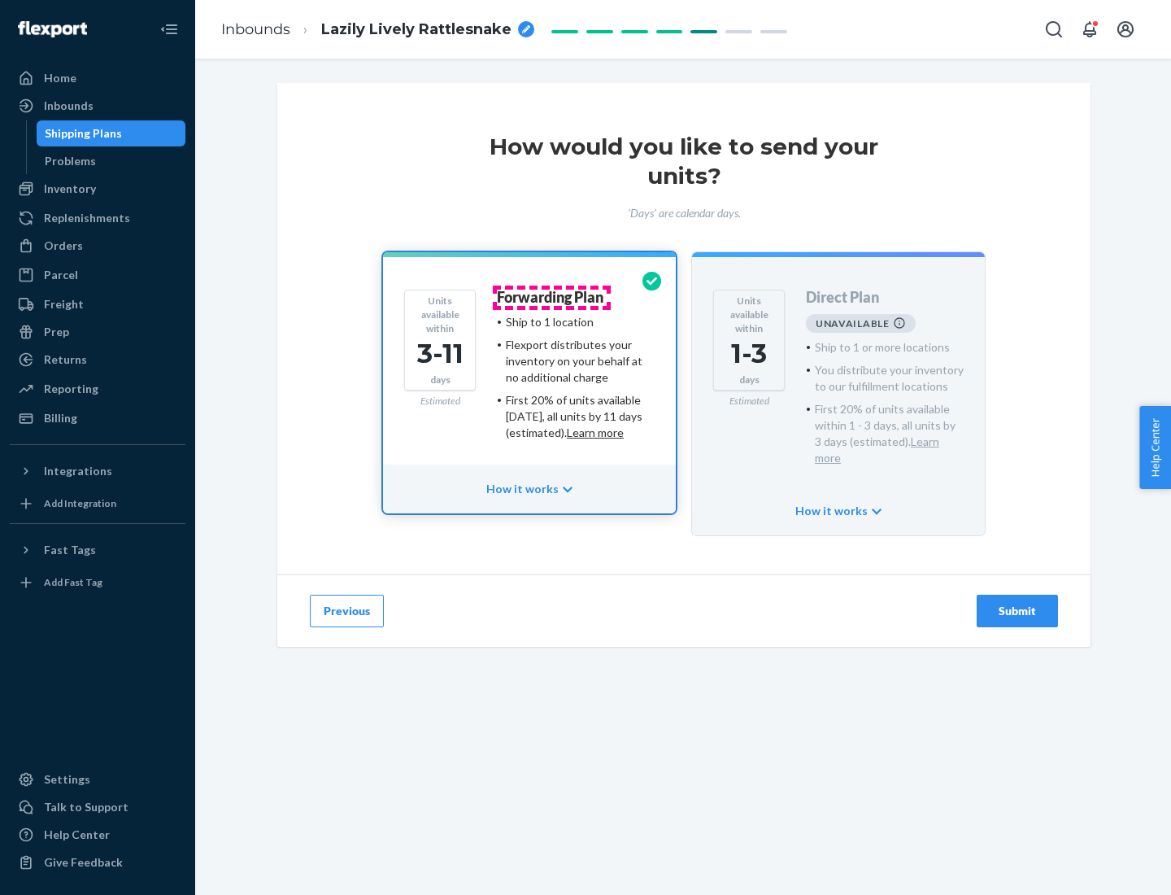
click at [551, 297] on h4 "Forwarding Plan" at bounding box center [550, 298] width 107 height 16
click at [1017, 603] on div "Submit" at bounding box center [1018, 611] width 54 height 16
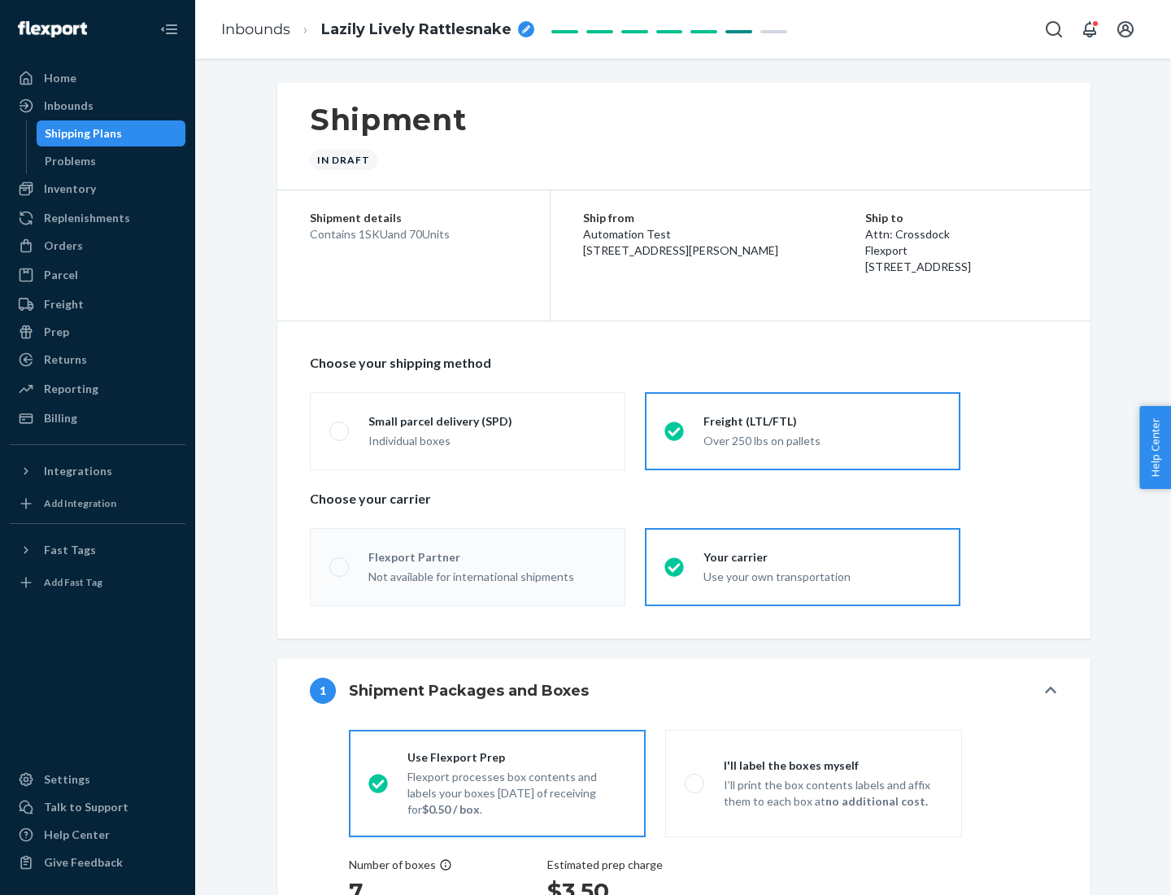
radio input "true"
radio input "false"
radio input "true"
radio input "false"
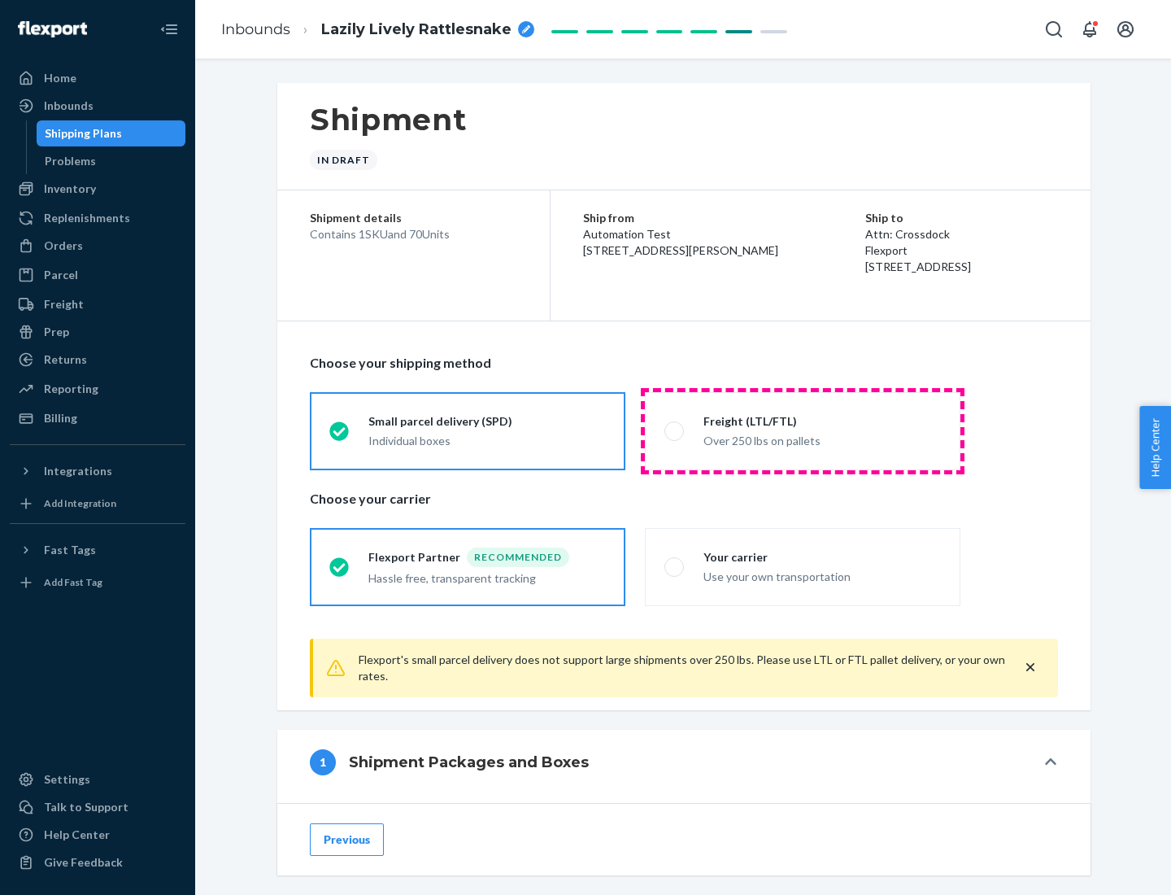
click at [803, 430] on div "Over 250 lbs on pallets" at bounding box center [822, 439] width 237 height 20
click at [675, 430] on input "Freight (LTL/FTL) Over 250 lbs on pallets" at bounding box center [669, 430] width 11 height 11
radio input "true"
radio input "false"
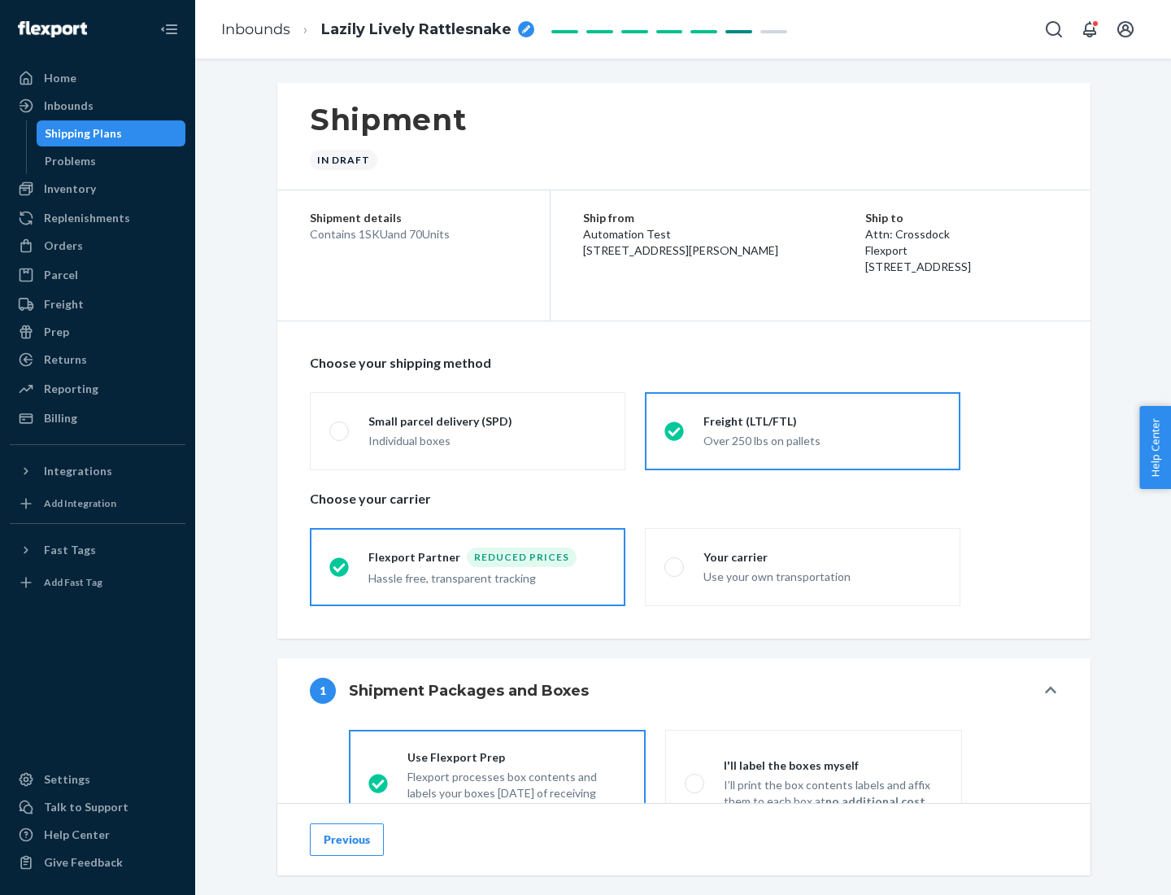
scroll to position [90, 0]
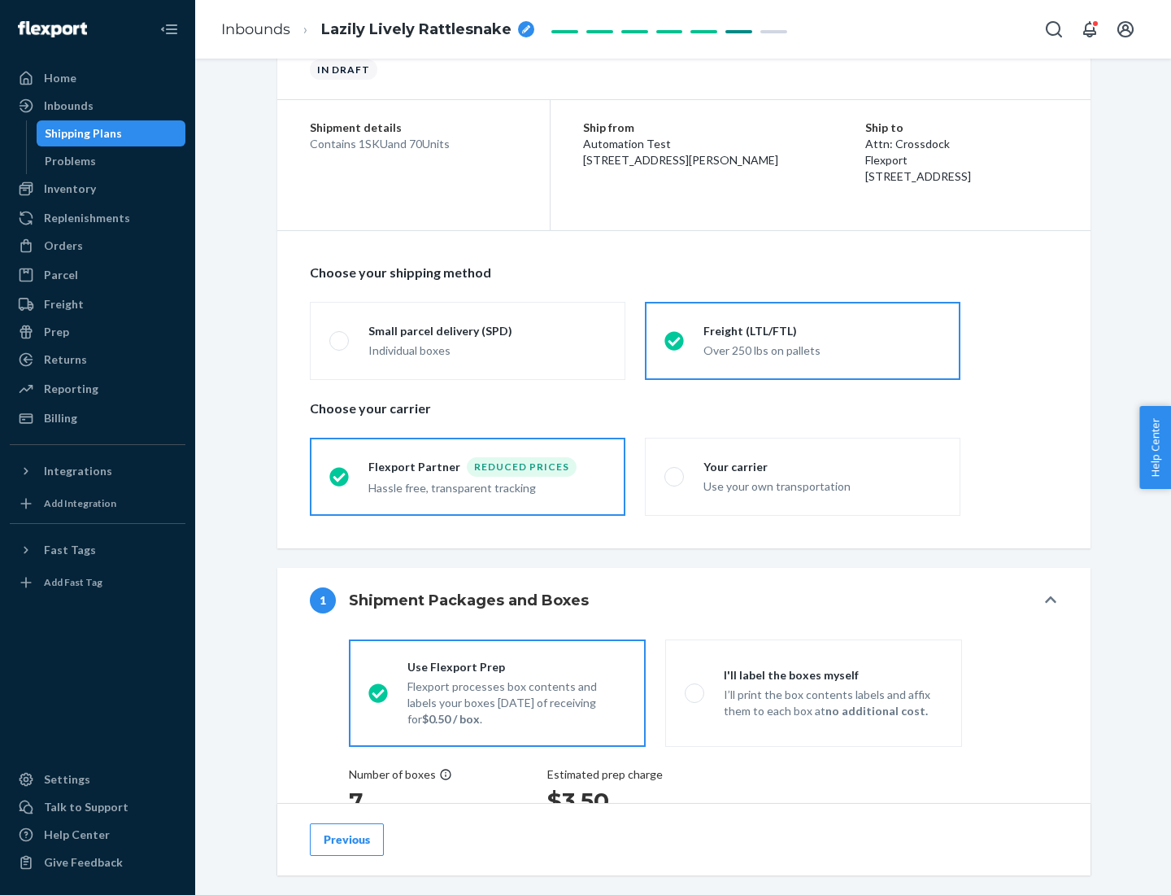
click at [803, 476] on div "Use your own transportation" at bounding box center [822, 485] width 237 height 20
click at [675, 476] on input "Your carrier Use your own transportation" at bounding box center [669, 476] width 11 height 11
radio input "true"
radio input "false"
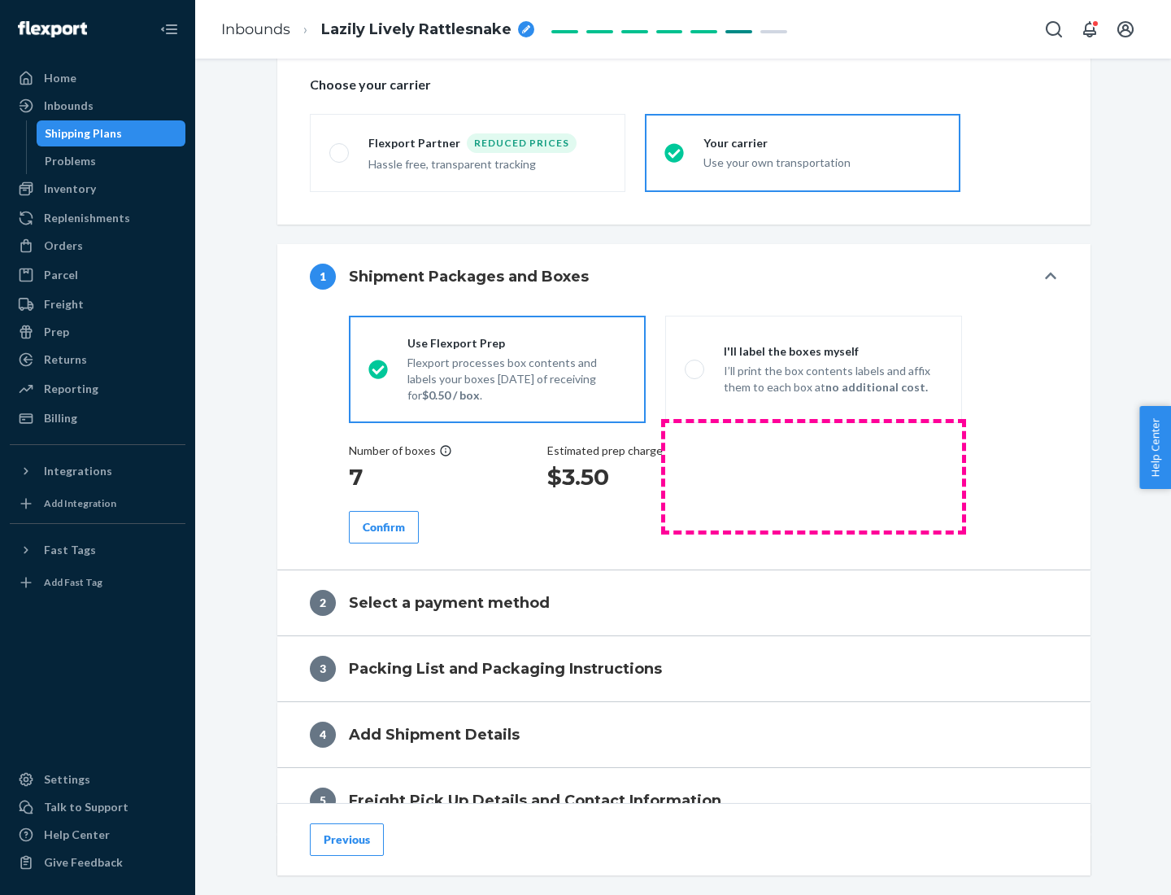
scroll to position [307, 0]
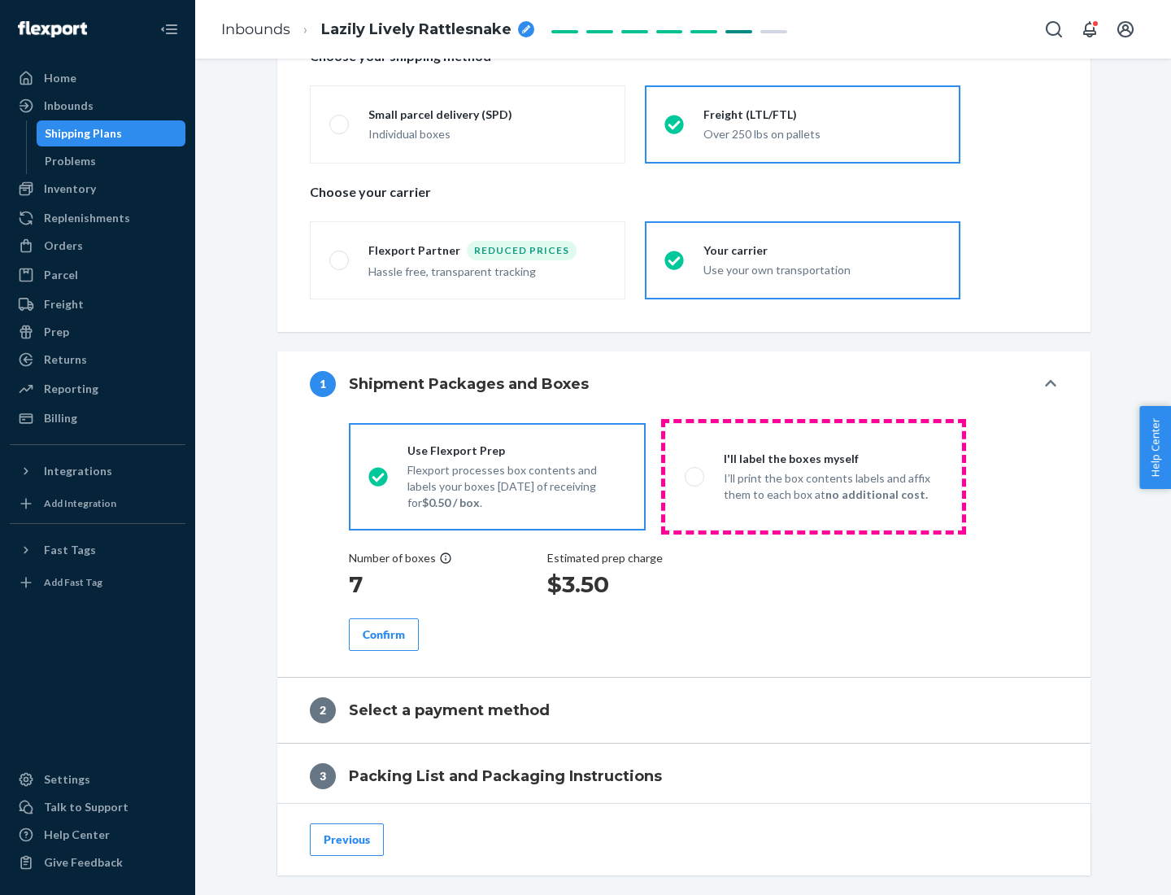
click at [813, 476] on p "I’ll print the box contents labels and affix them to each box at no additional …" at bounding box center [833, 486] width 219 height 33
click at [695, 476] on input "I'll label the boxes myself I’ll print the box contents labels and affix them t…" at bounding box center [690, 476] width 11 height 11
radio input "true"
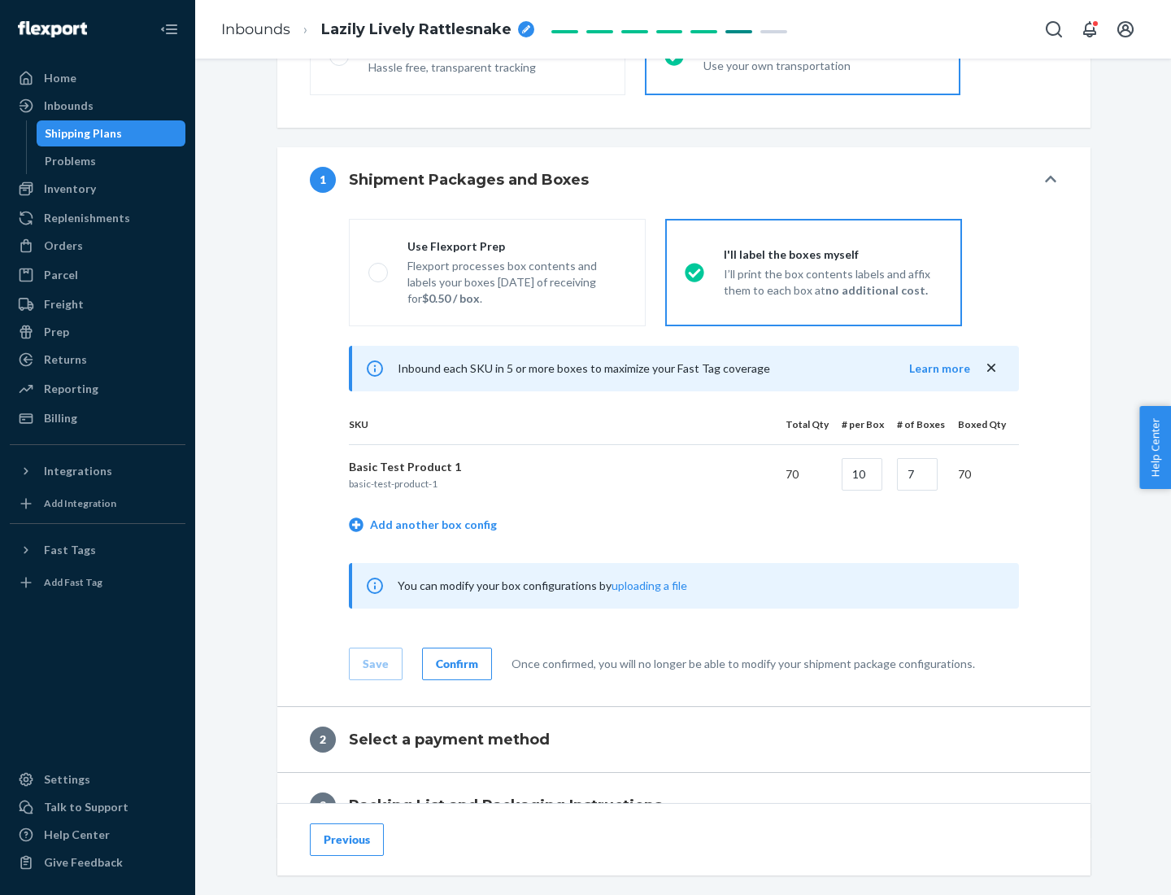
scroll to position [281, 0]
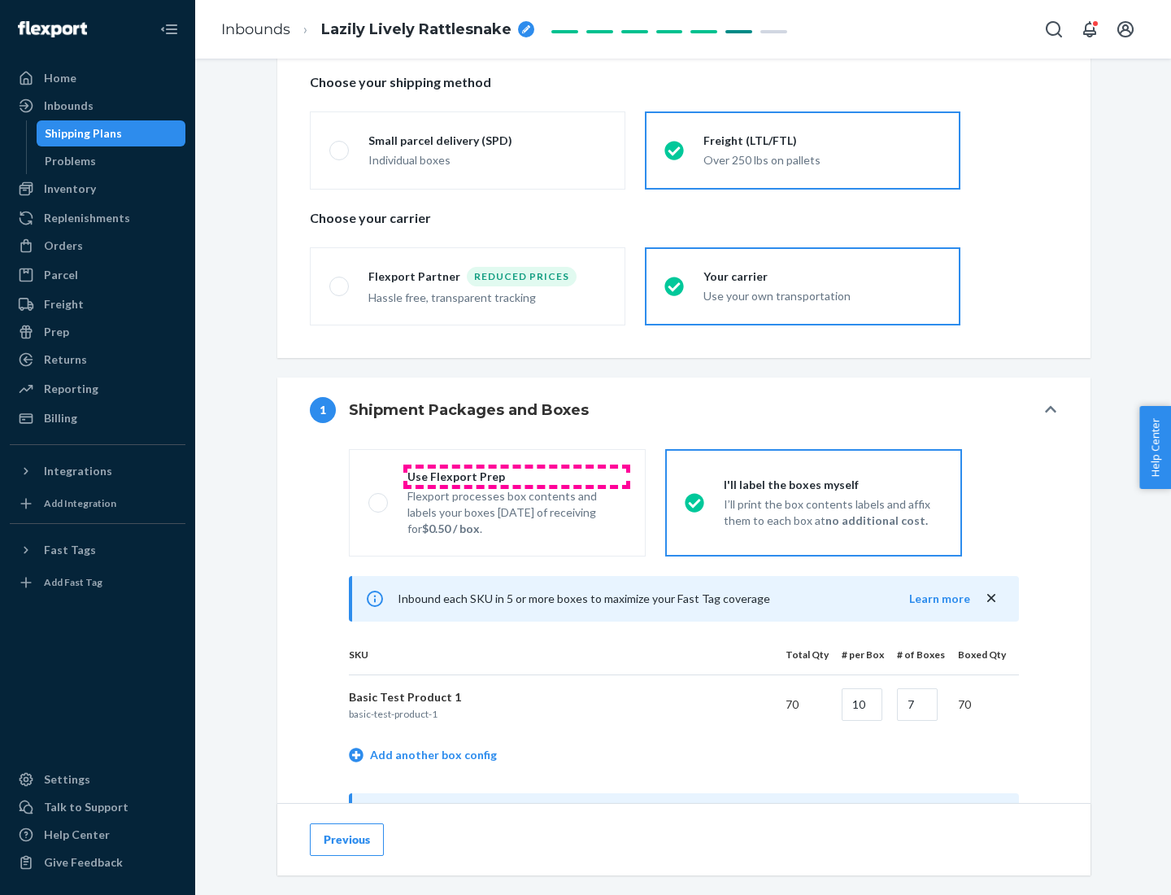
click at [516, 476] on div "Use Flexport Prep" at bounding box center [516, 476] width 219 height 16
click at [379, 497] on input "Use Flexport Prep Flexport processes box contents and labels your boxes [DATE] …" at bounding box center [373, 502] width 11 height 11
radio input "true"
radio input "false"
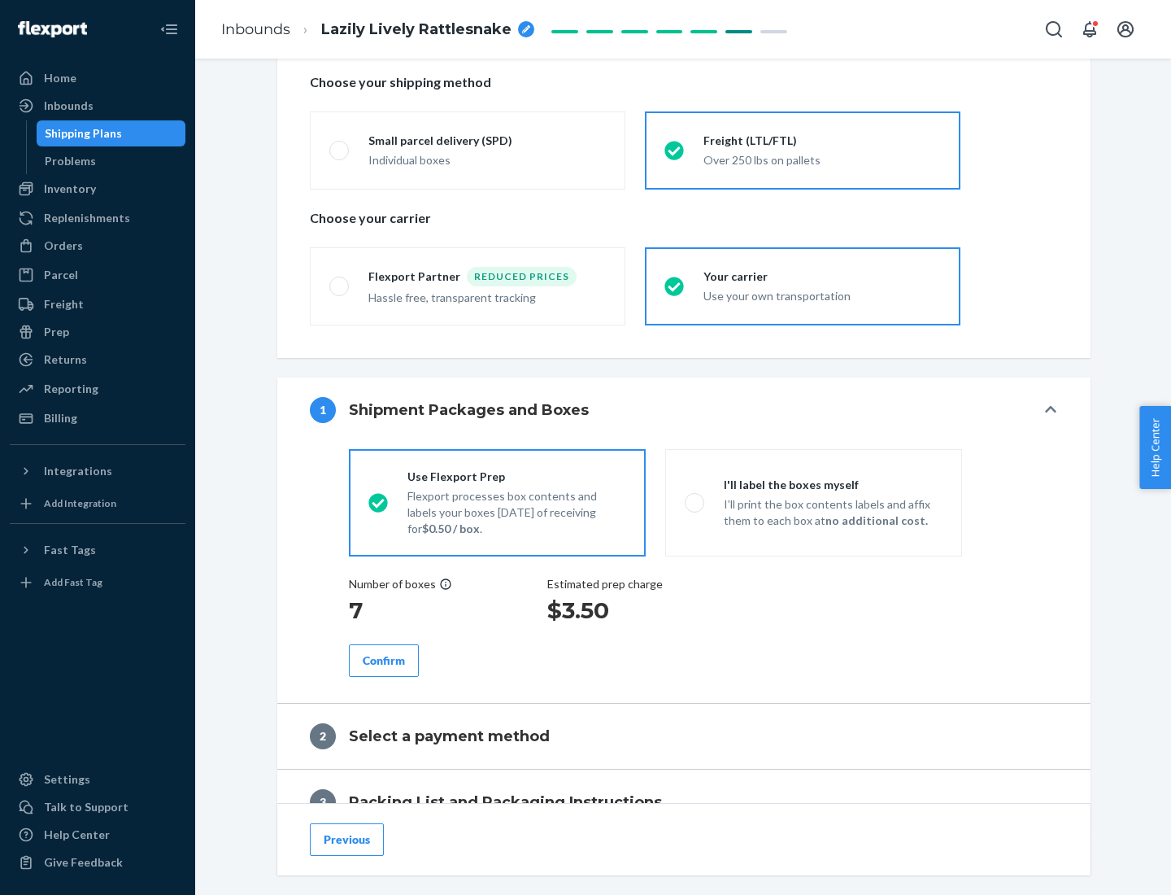
scroll to position [464, 0]
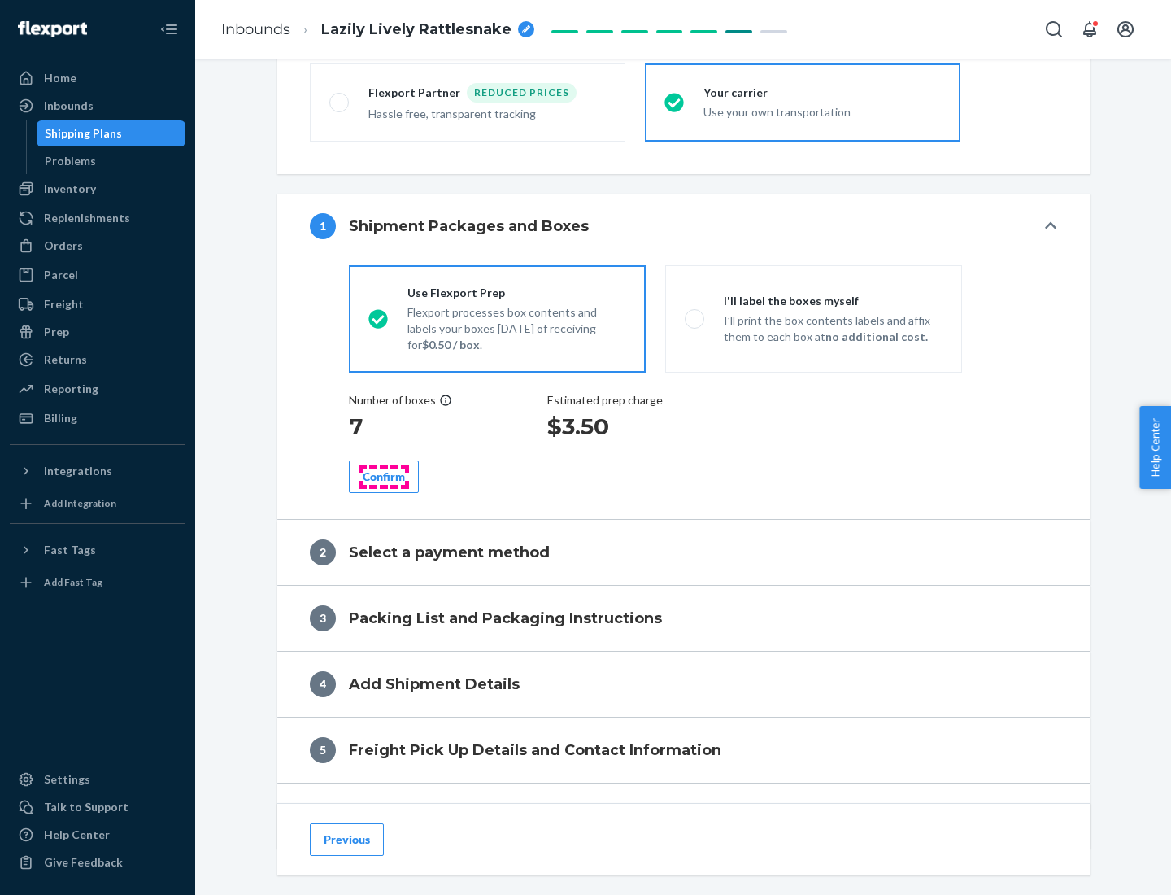
click at [384, 476] on div "Confirm" at bounding box center [384, 476] width 42 height 16
radio input "false"
